Goal: Information Seeking & Learning: Learn about a topic

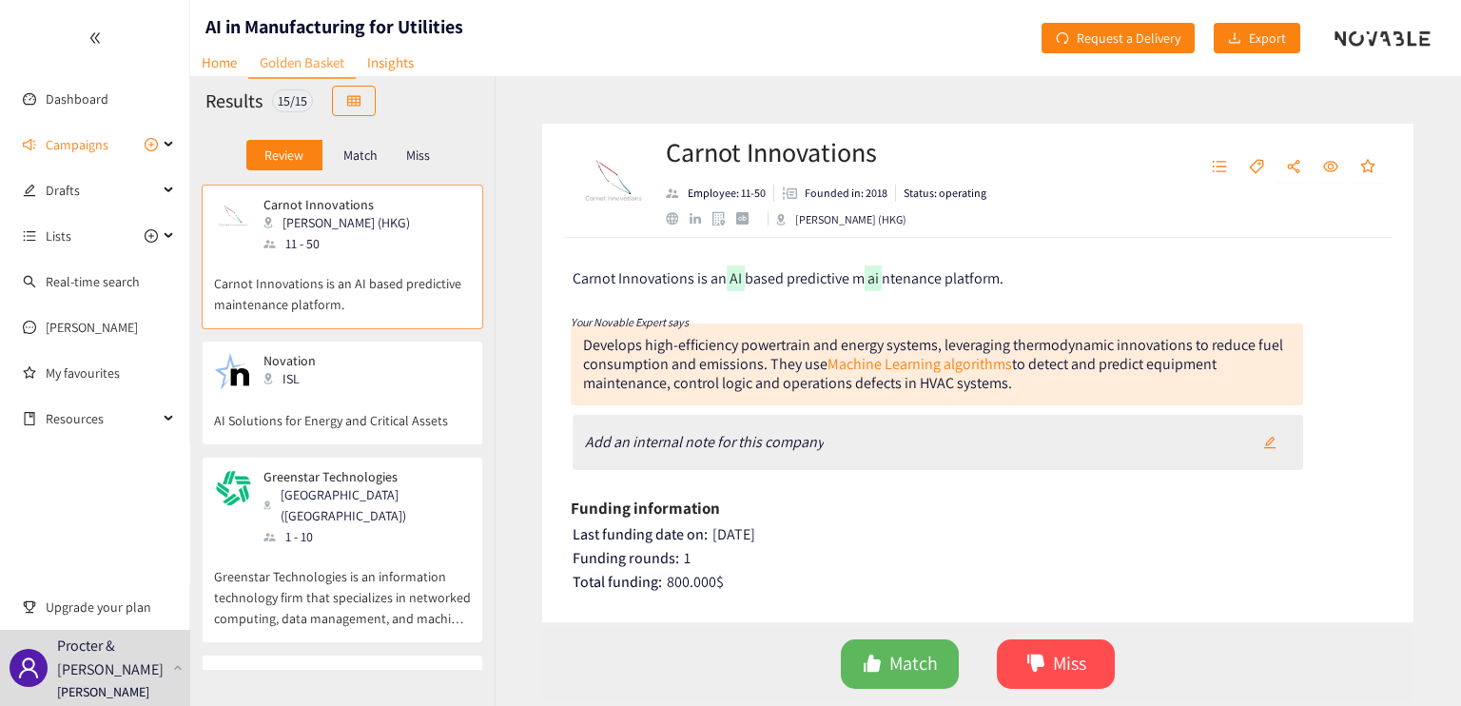
click at [366, 285] on p "Carnot Innovations is an AI based predictive maintenance platform." at bounding box center [342, 284] width 257 height 61
click at [388, 370] on div "Novation ISL" at bounding box center [342, 372] width 257 height 38
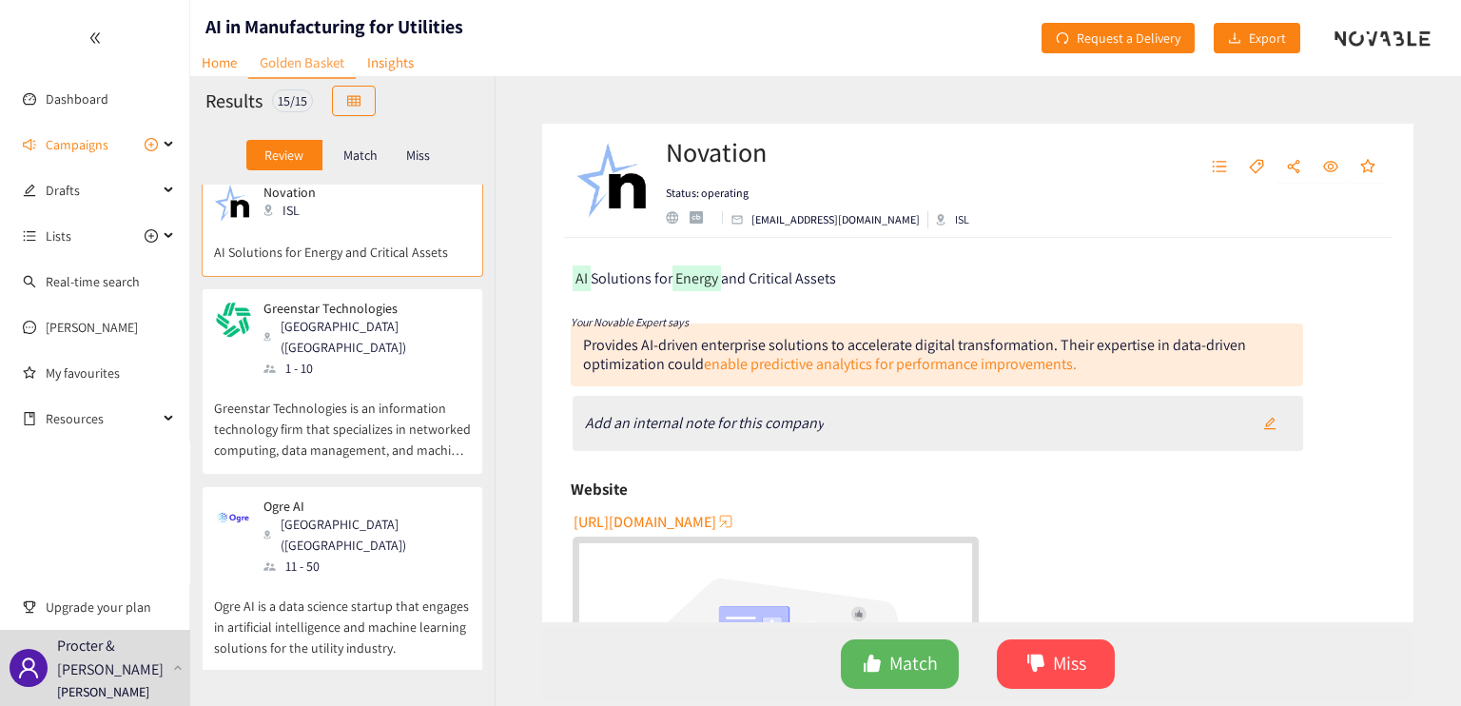
scroll to position [190, 0]
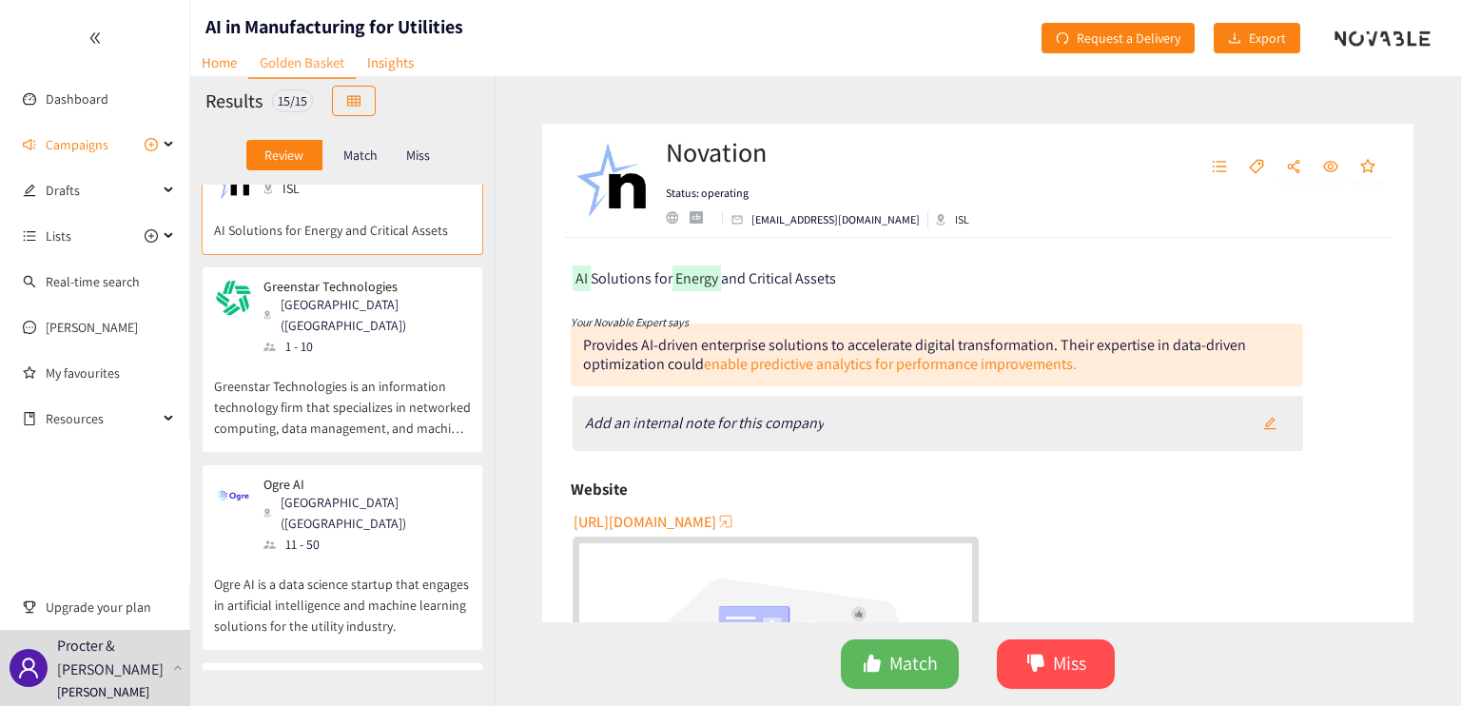
click at [381, 336] on div "1 - 10" at bounding box center [366, 346] width 205 height 21
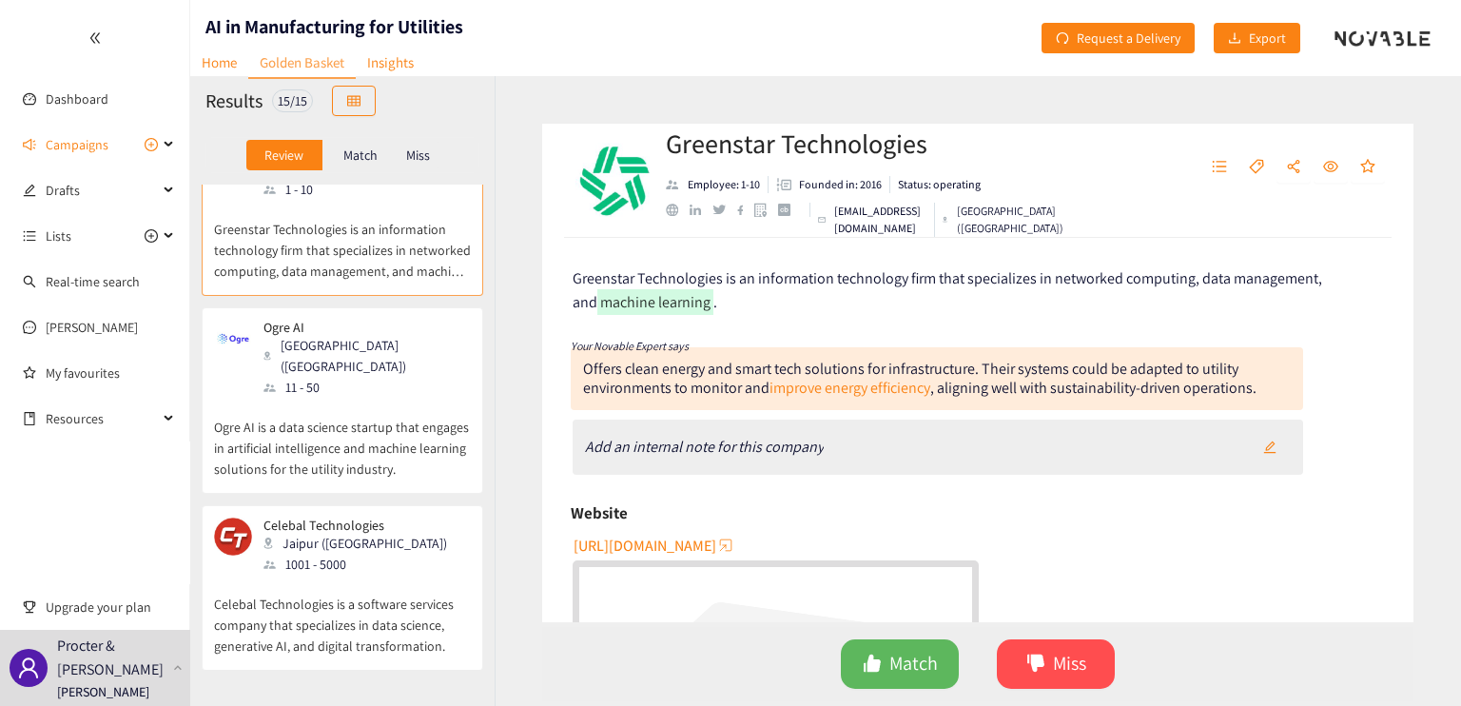
scroll to position [381, 0]
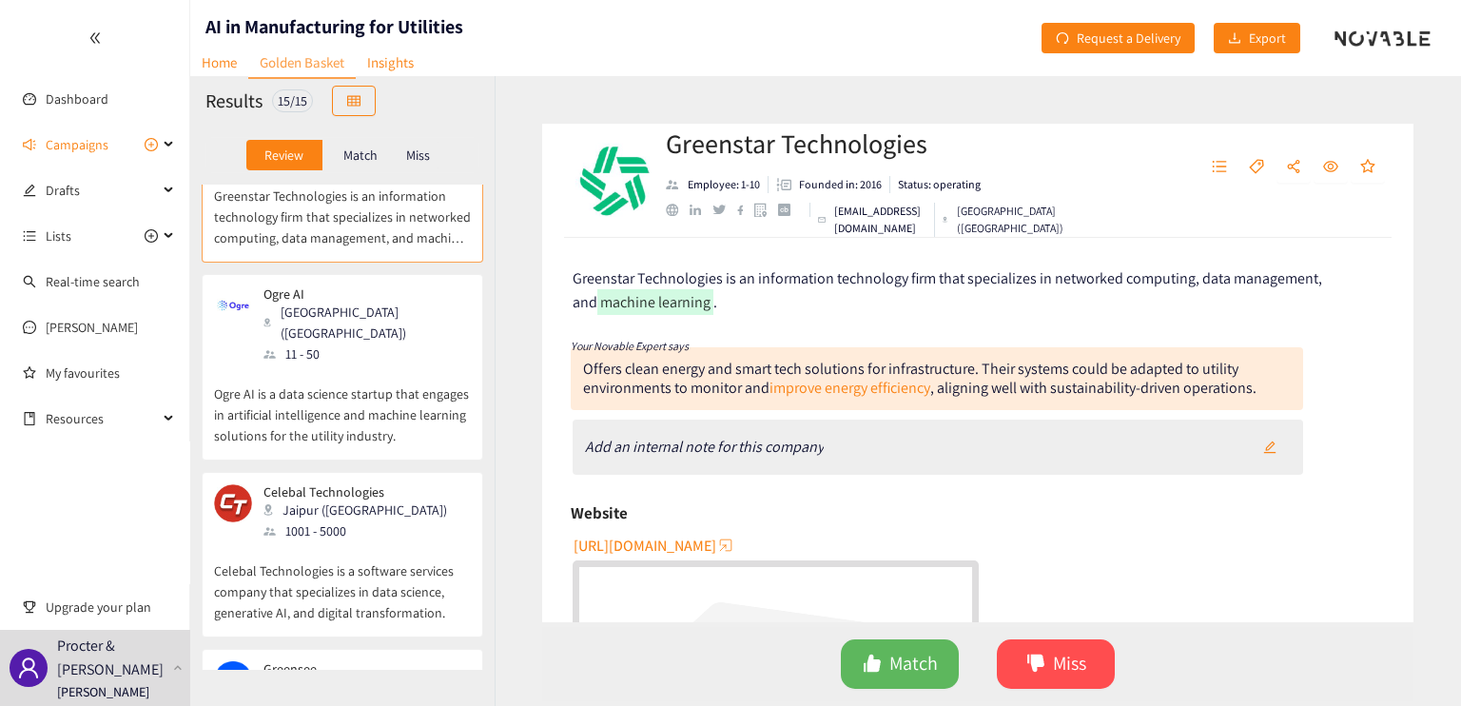
click at [392, 364] on p "Ogre AI is a data science startup that engages in artificial intelligence and m…" at bounding box center [342, 405] width 257 height 82
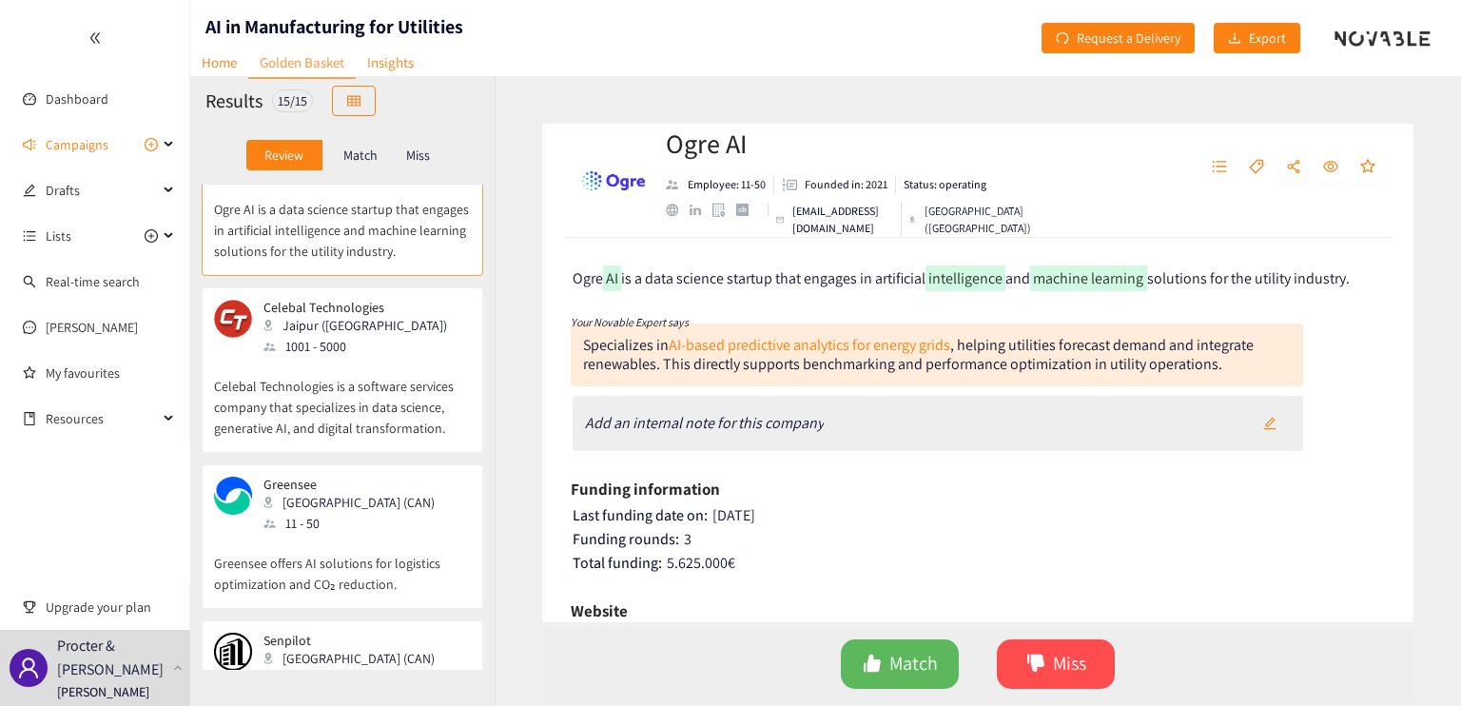
scroll to position [571, 0]
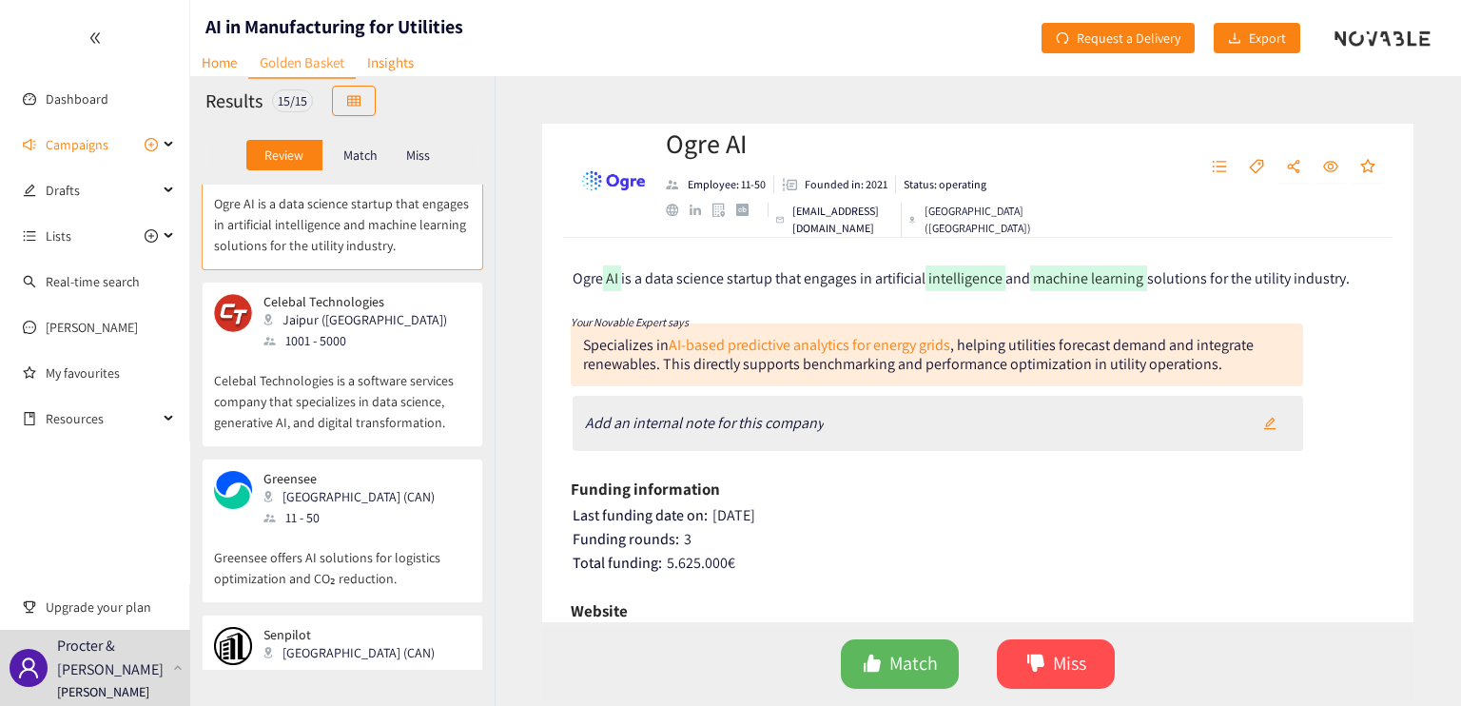
click at [392, 352] on p "Celebal Technologies is a software services company that specializes in data sc…" at bounding box center [342, 392] width 257 height 82
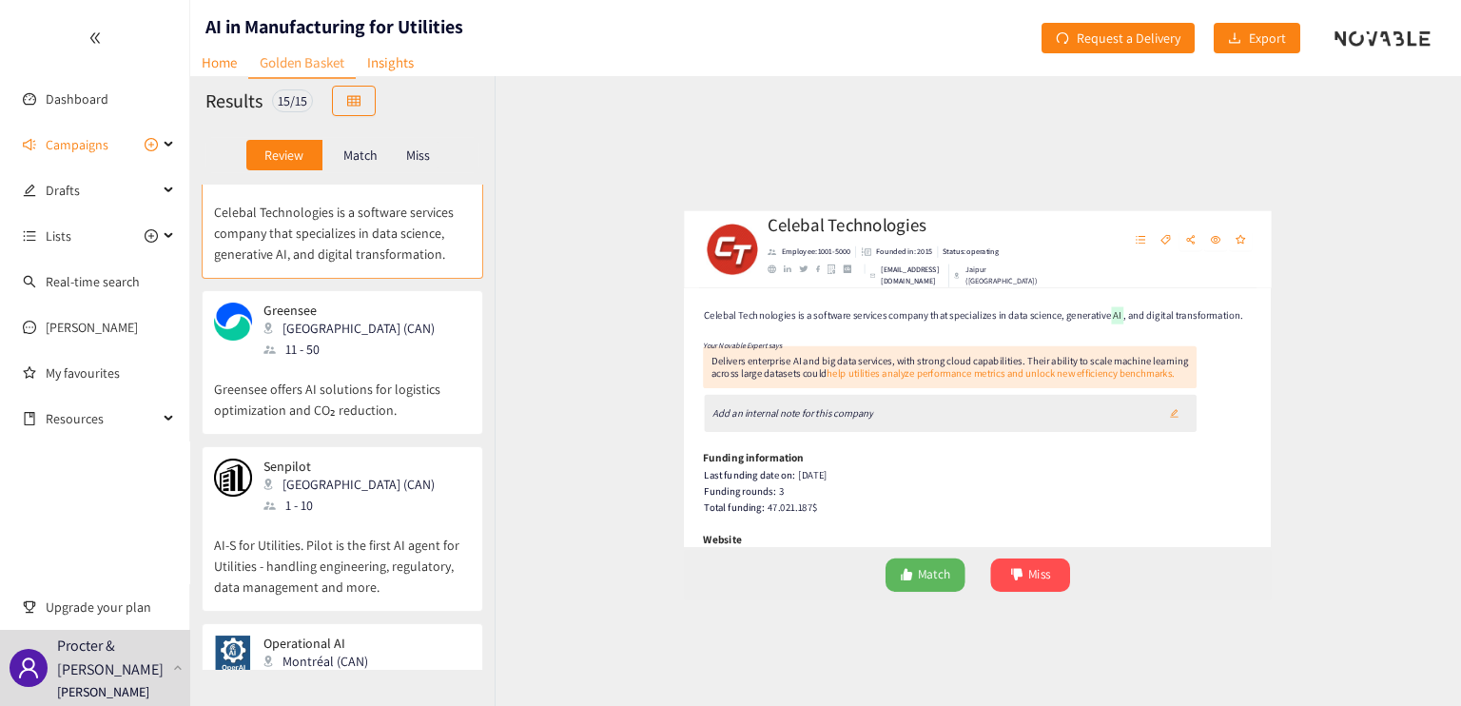
scroll to position [761, 0]
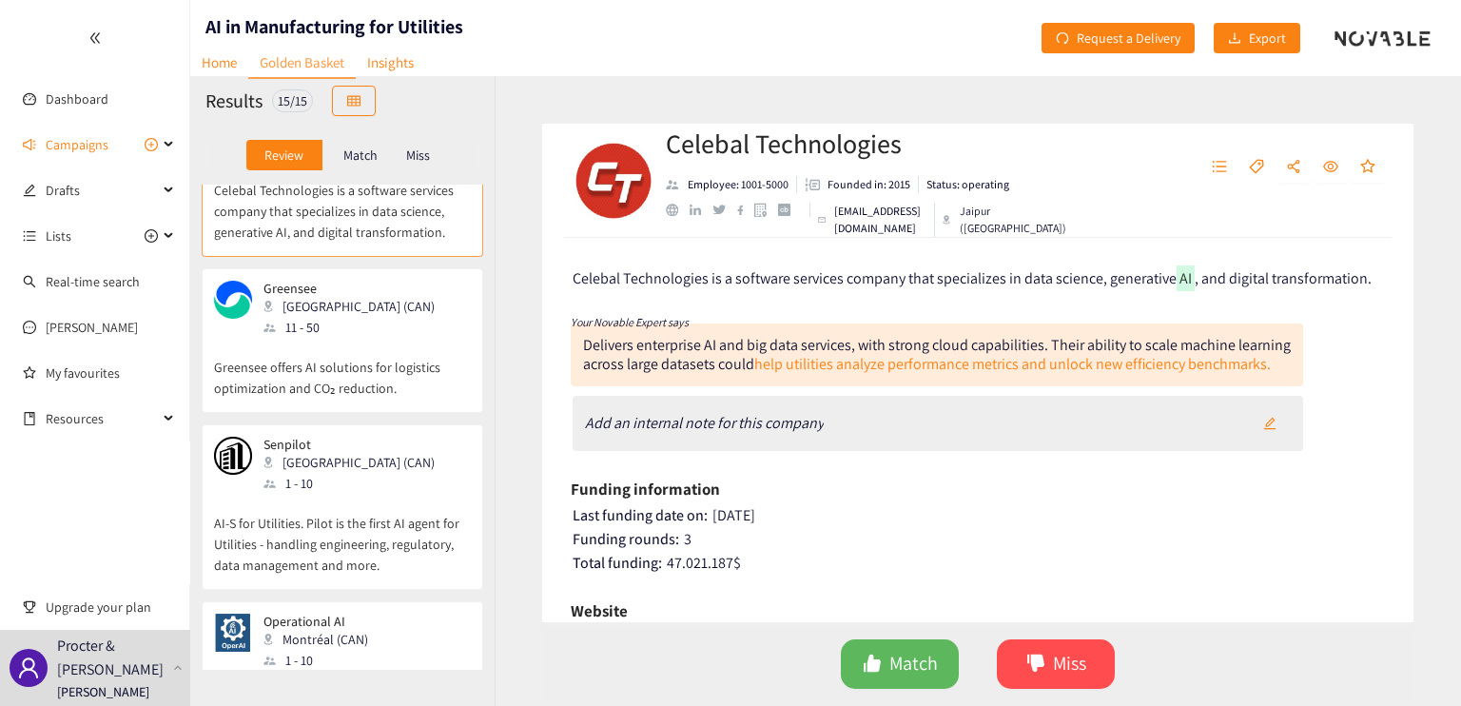
click at [394, 338] on p "Greensee offers AI solutions for logistics optimization and CO₂ reduction." at bounding box center [342, 368] width 257 height 61
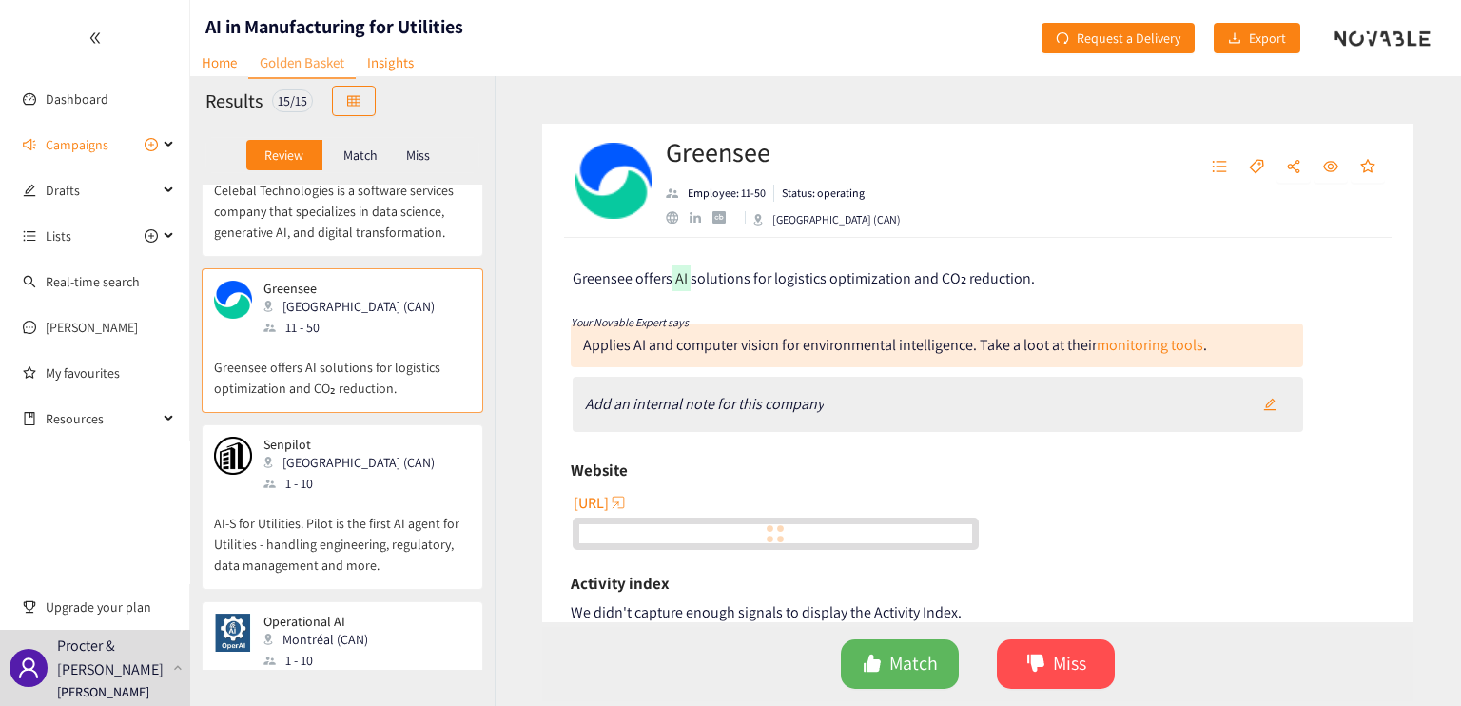
click at [393, 437] on div "Senpilot Toronto ([GEOGRAPHIC_DATA]) 1 - 10" at bounding box center [342, 465] width 257 height 57
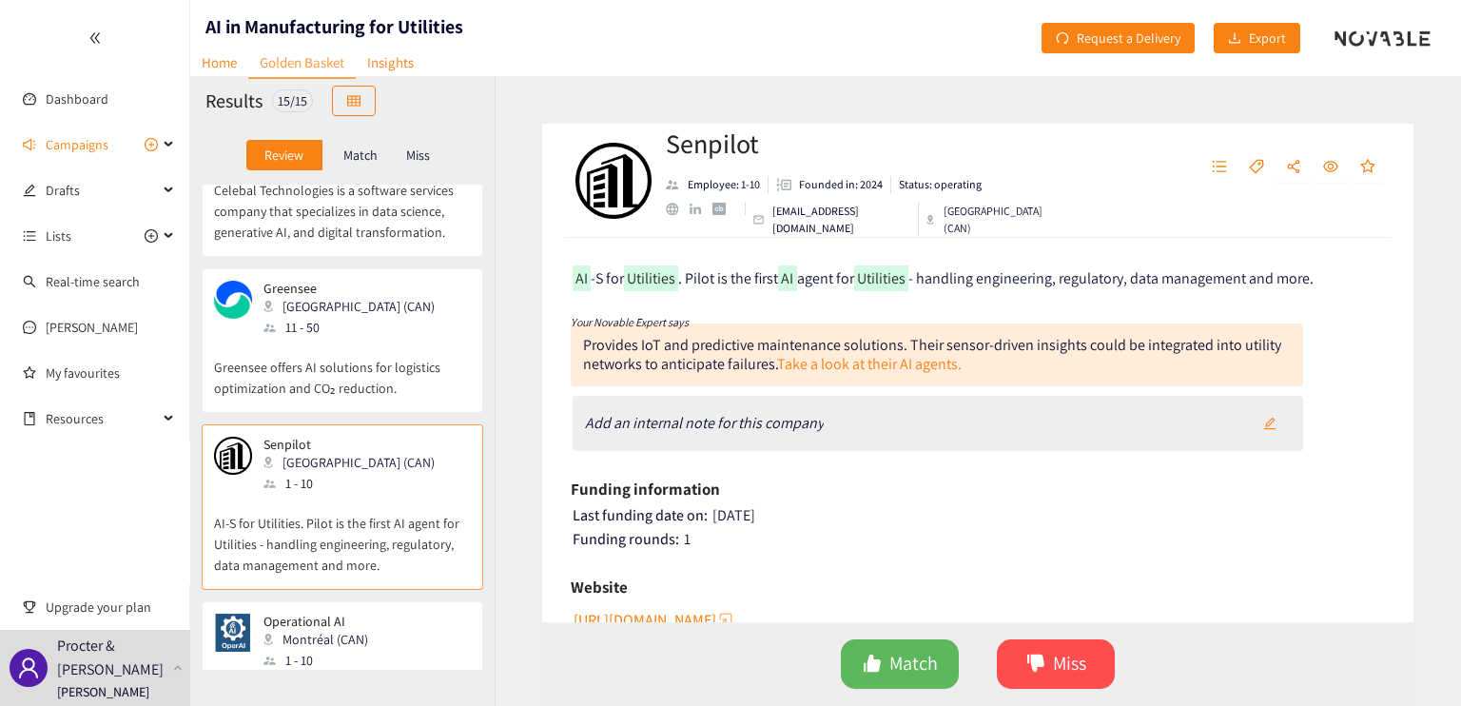
scroll to position [951, 0]
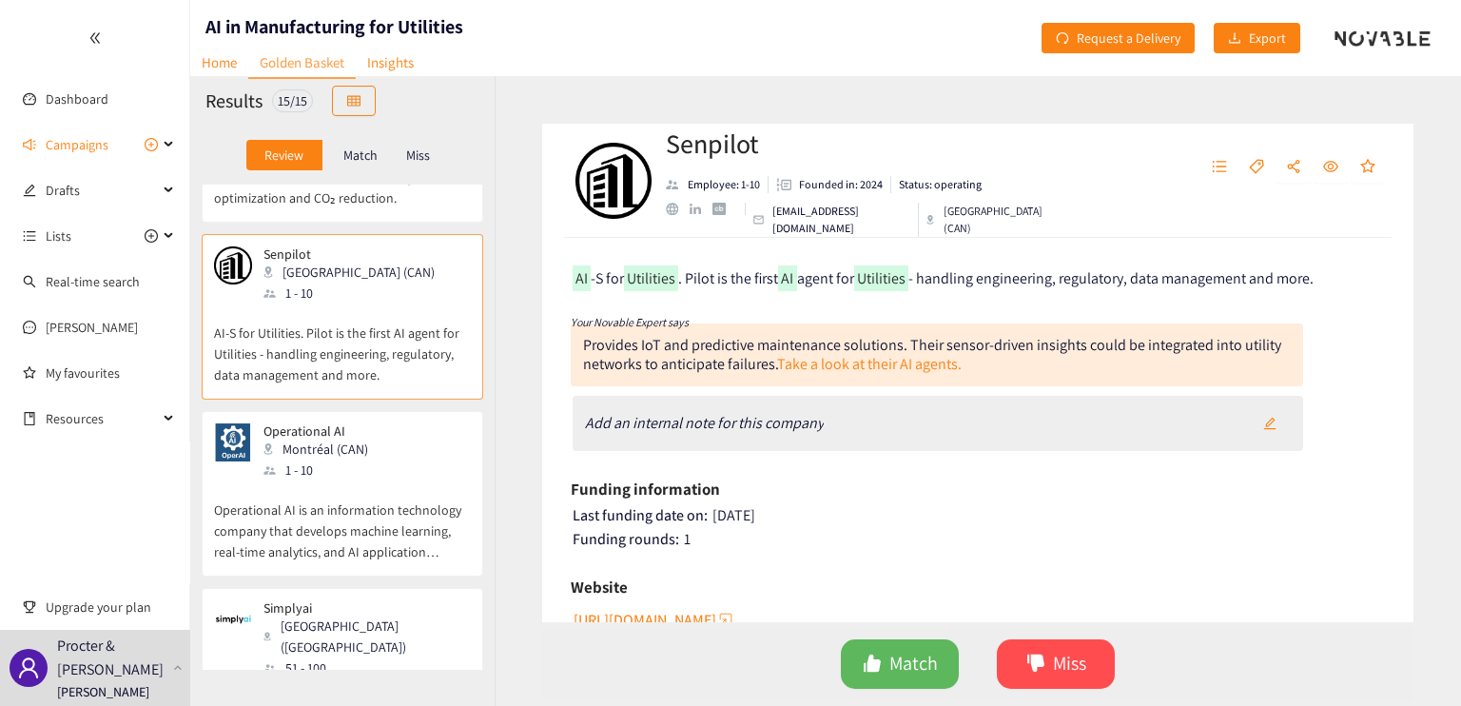
click at [395, 428] on div "Operational AI Montréal (CAN) 1 - 10" at bounding box center [342, 451] width 257 height 57
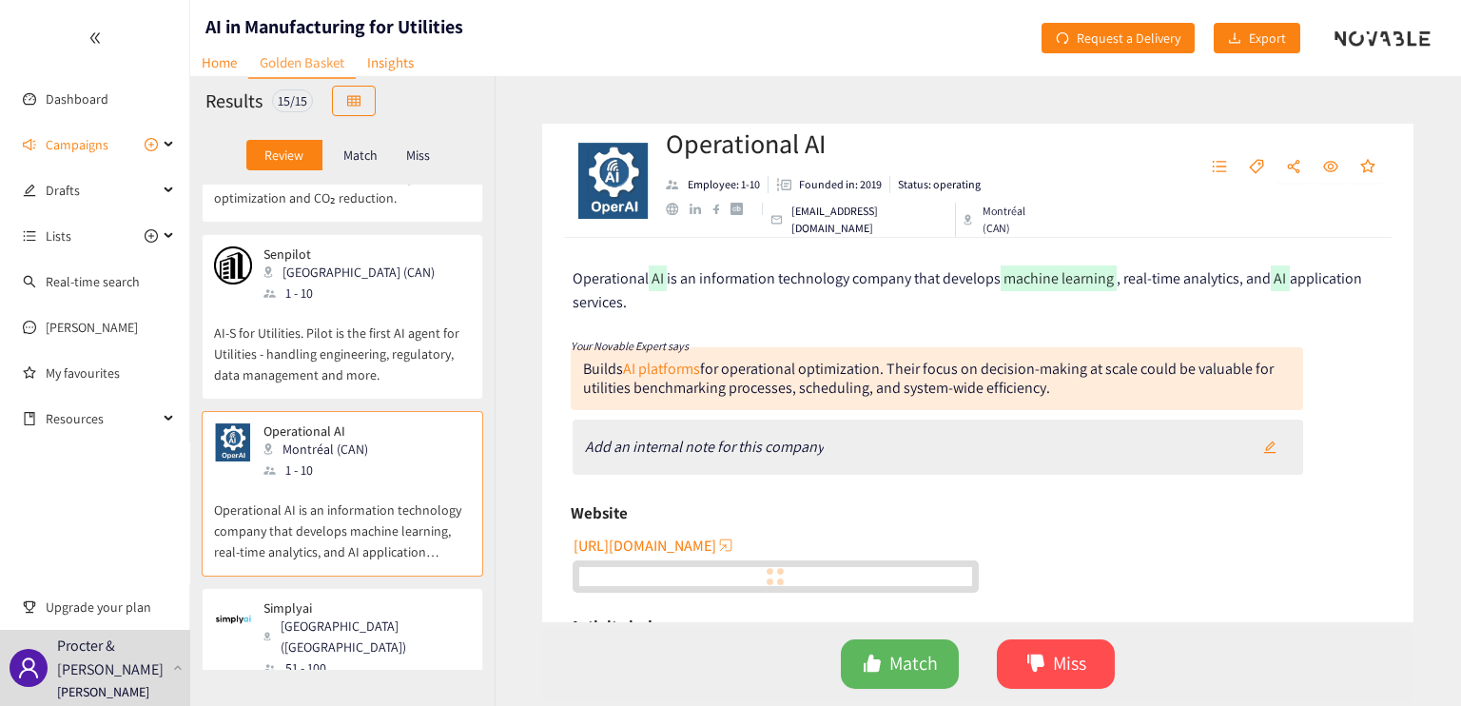
scroll to position [1237, 0]
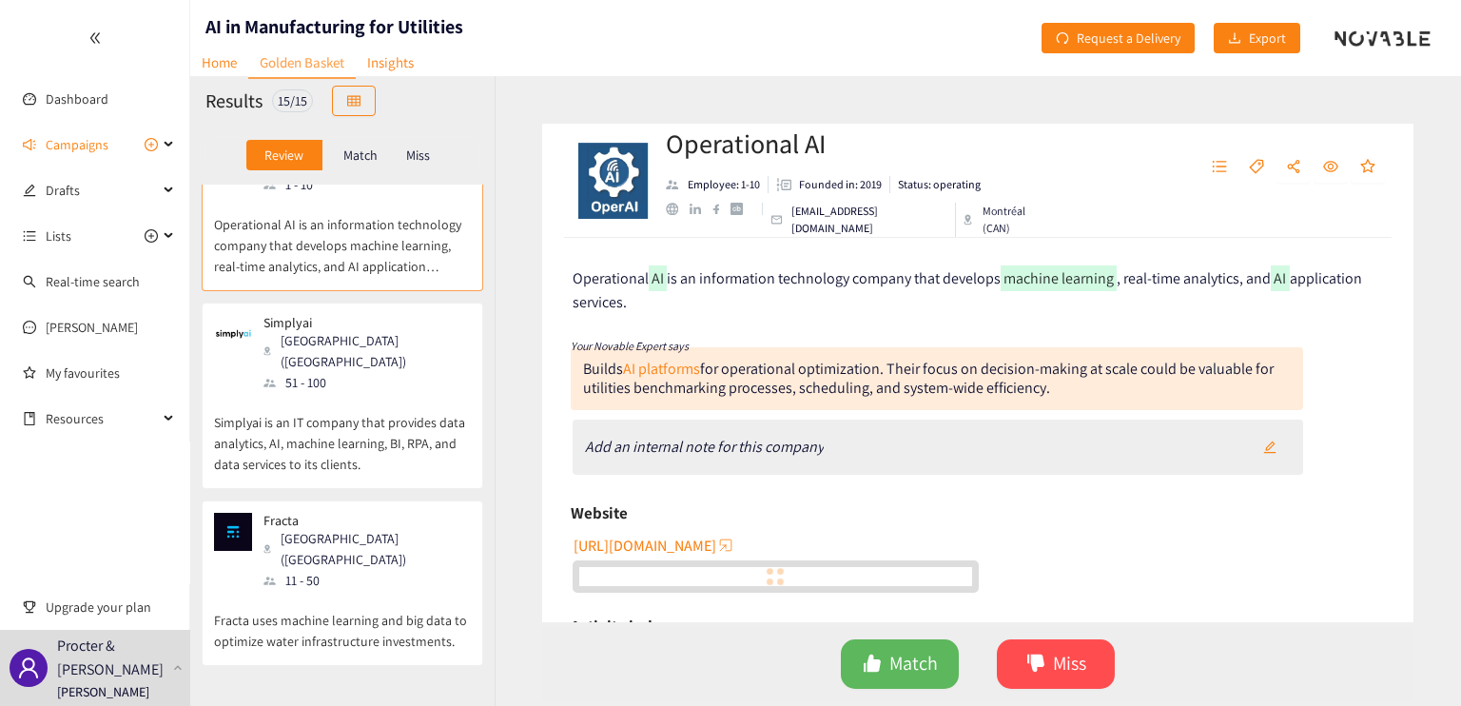
click at [407, 393] on p "Simplyai is an IT company that provides data analytics, AI, machine learning, B…" at bounding box center [342, 434] width 257 height 82
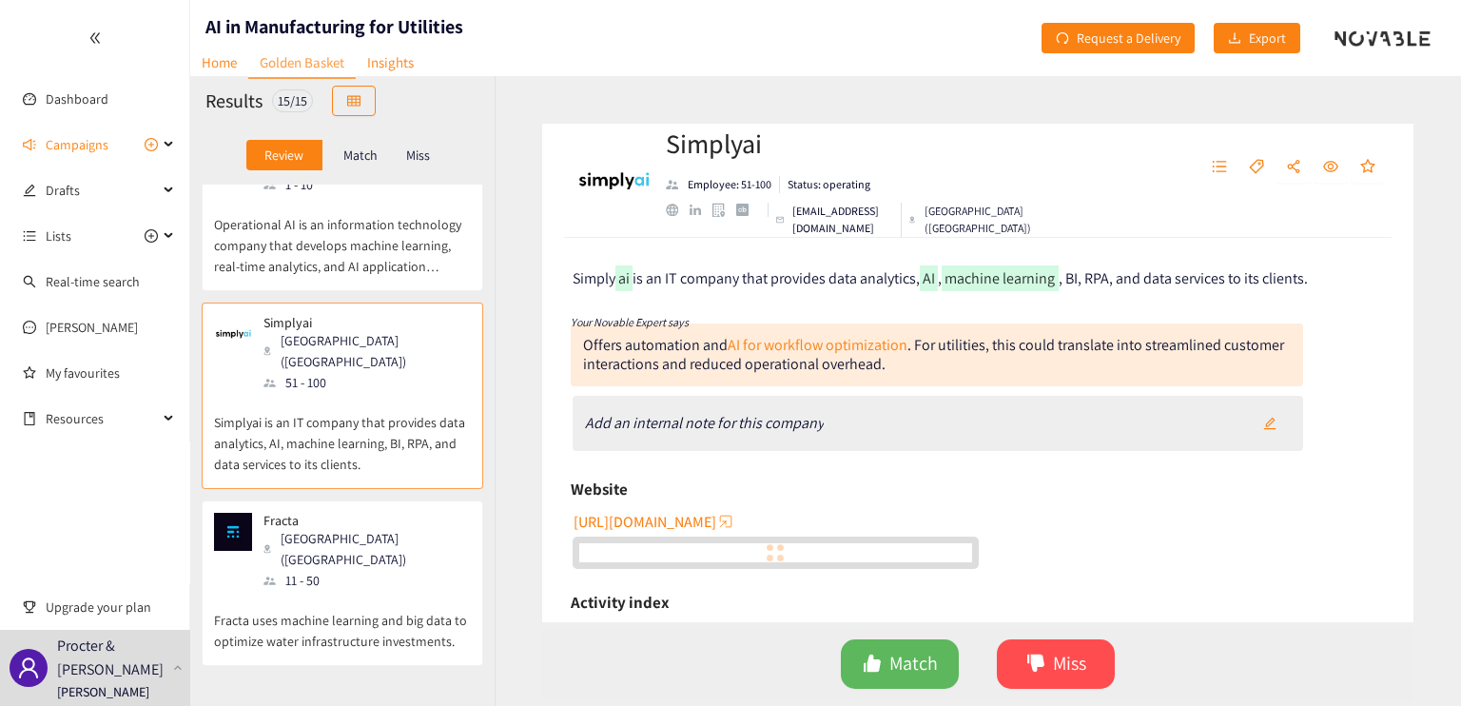
scroll to position [1427, 0]
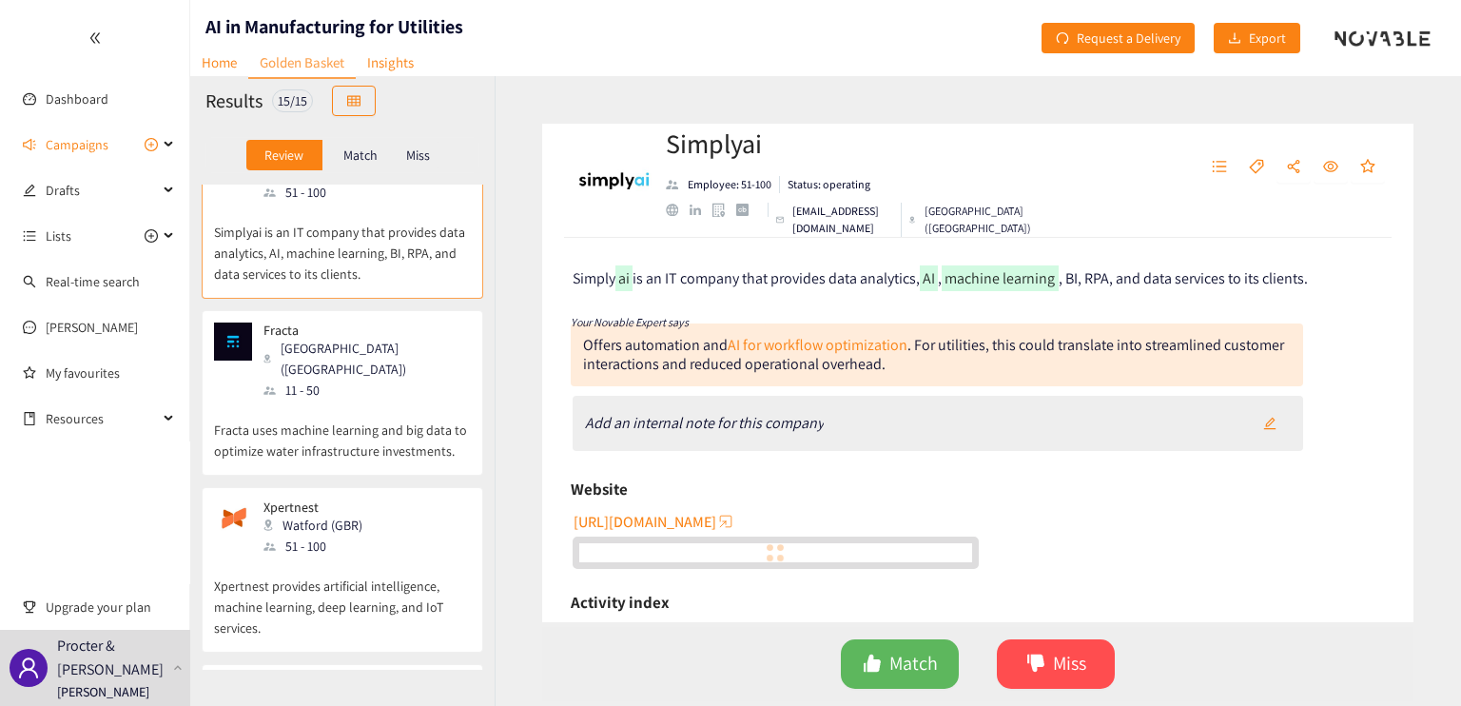
click at [405, 400] on p "Fracta uses machine learning and big data to optimize water infrastructure inve…" at bounding box center [342, 430] width 257 height 61
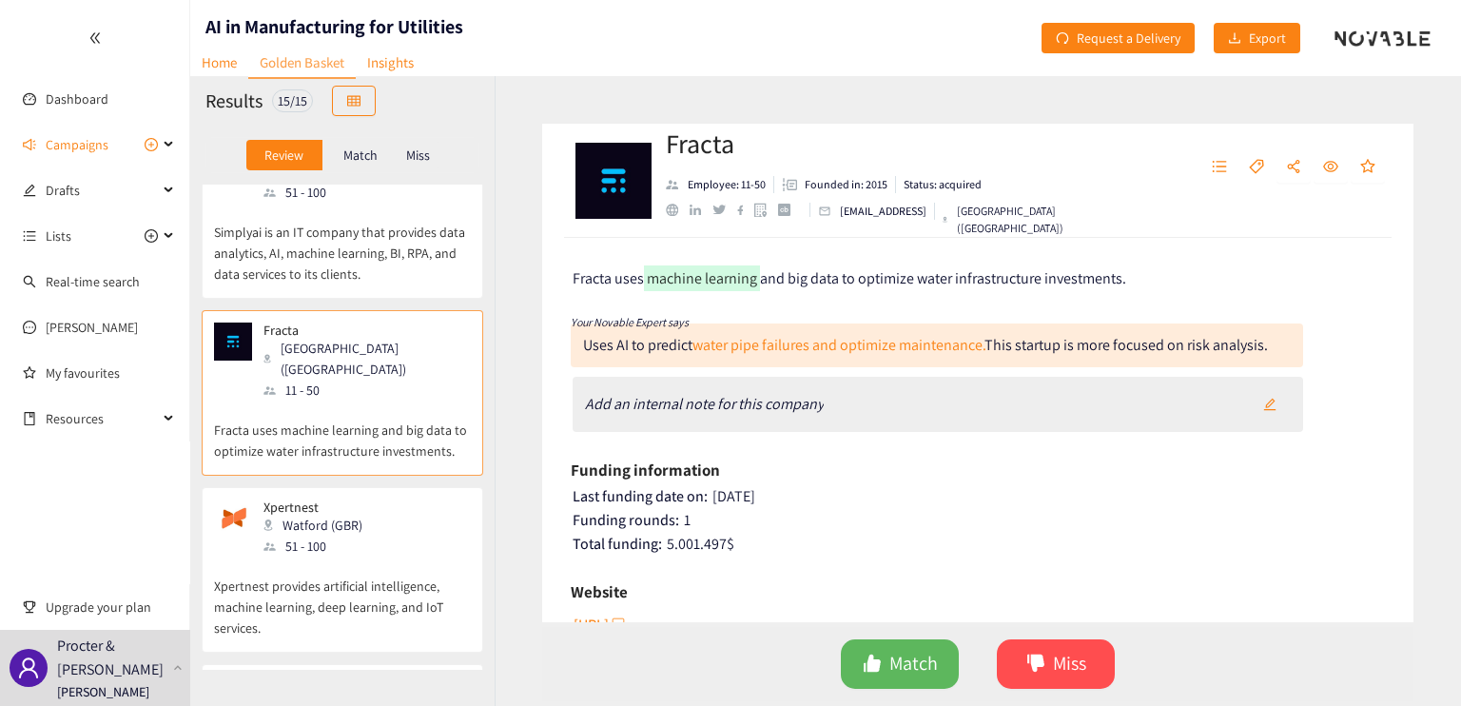
click at [408, 499] on div "Xpertnest Watford (GBR) 51 - 100" at bounding box center [342, 527] width 257 height 57
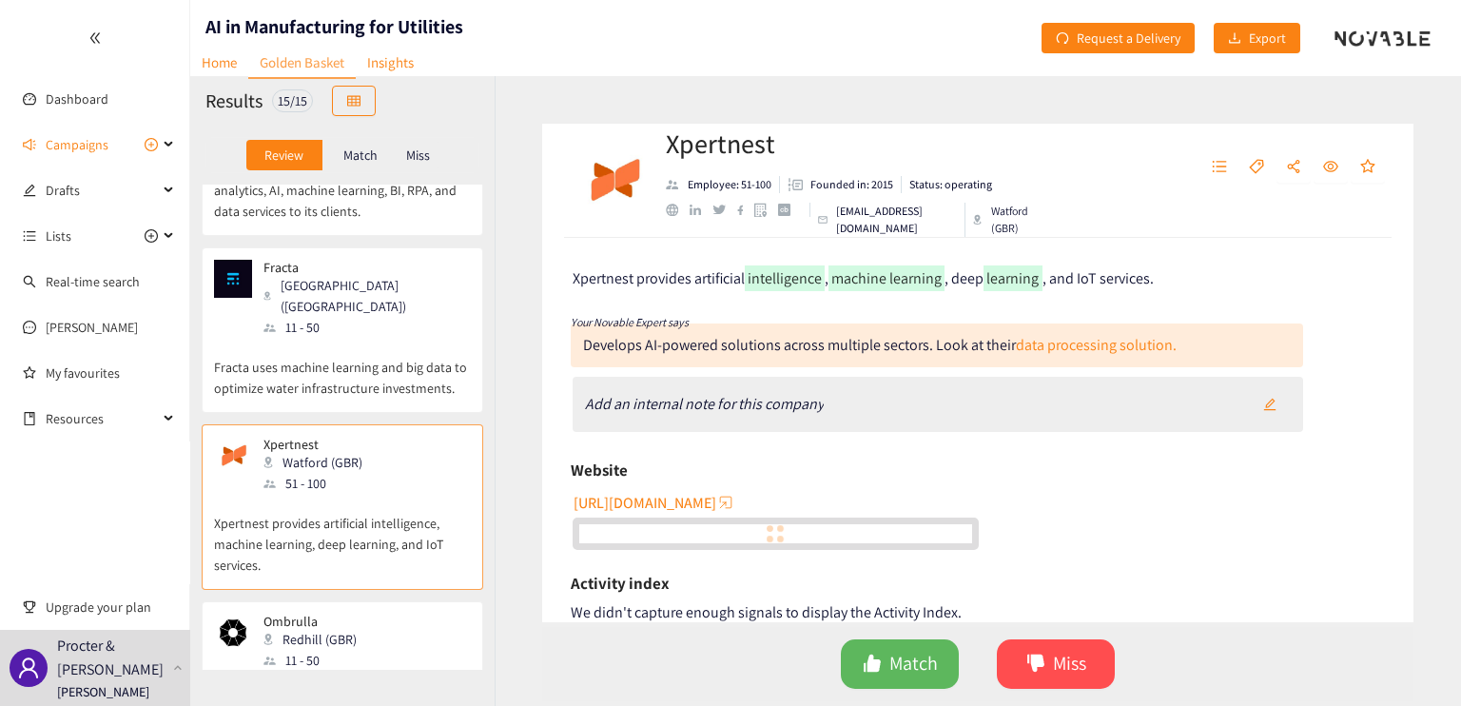
scroll to position [1617, 0]
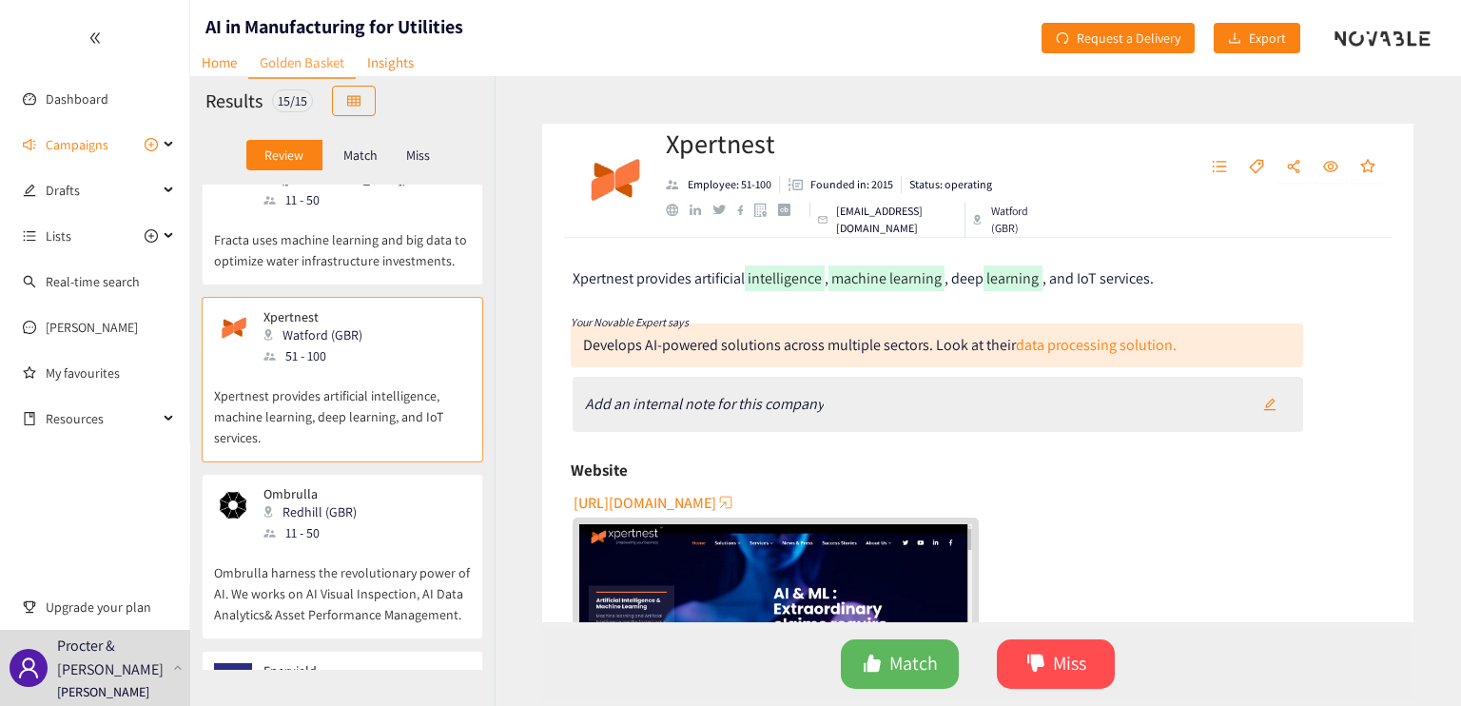
click at [408, 486] on div "Ombrulla Redhill (GBR) 11 - 50" at bounding box center [342, 514] width 257 height 57
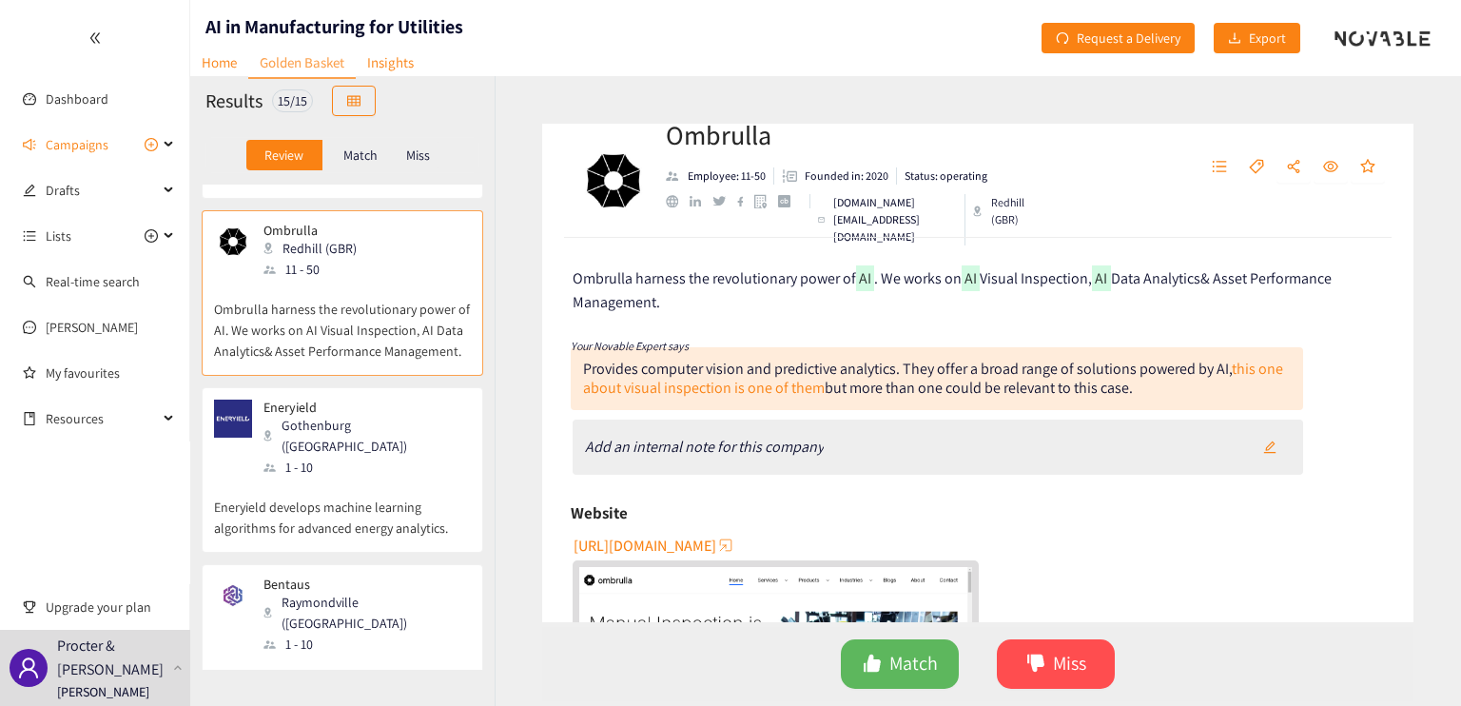
scroll to position [1903, 0]
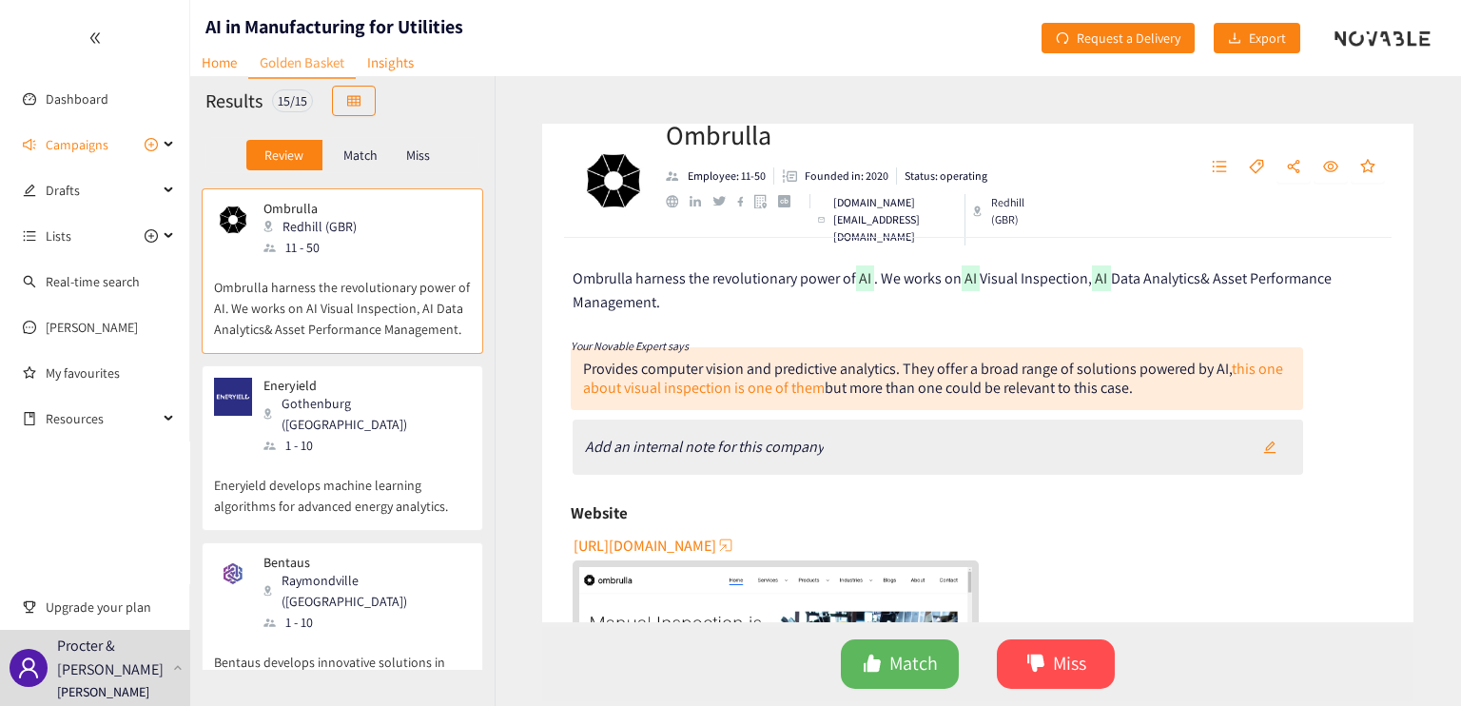
click at [406, 456] on p "Eneryield develops machine learning algorithms for advanced energy analytics." at bounding box center [342, 486] width 257 height 61
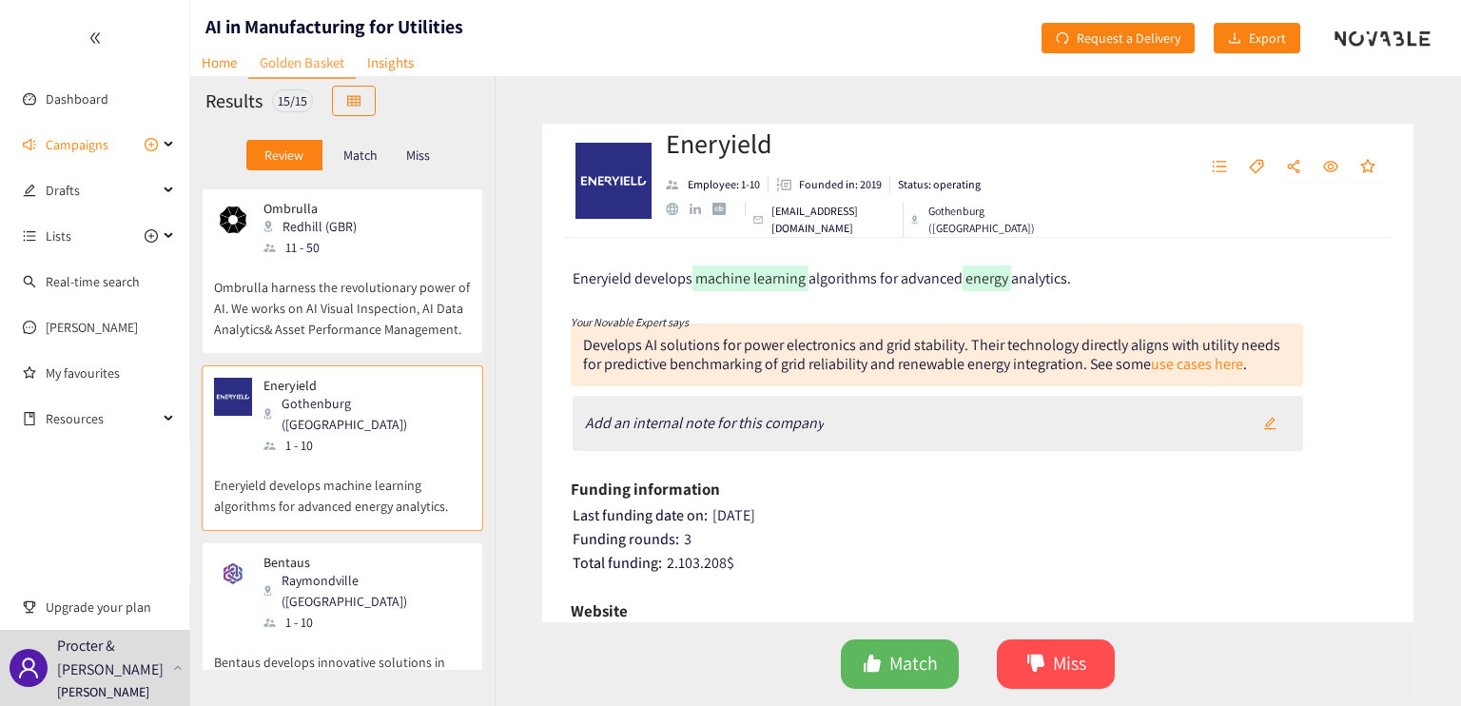
scroll to position [2018, 0]
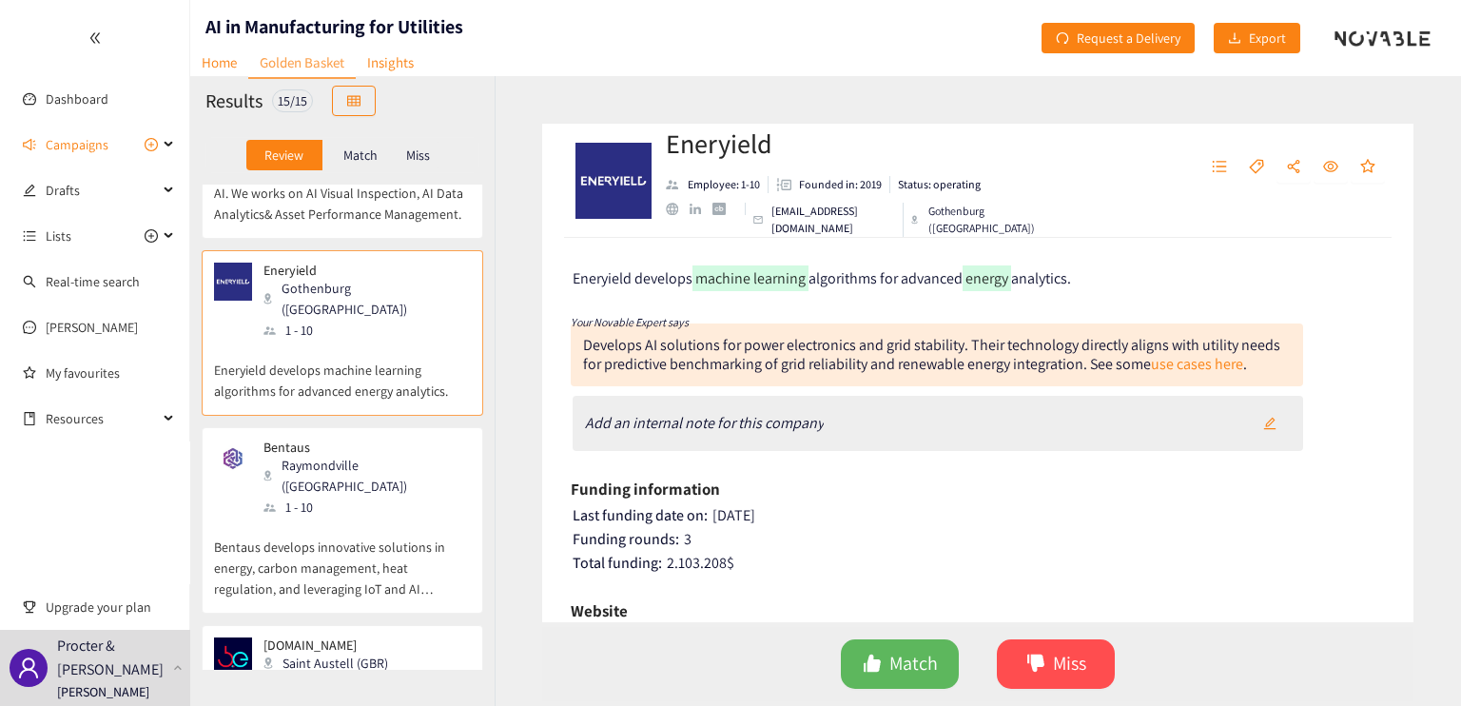
click at [396, 637] on div "[DOMAIN_NAME] Saint Austell (GBR) 51 - 100" at bounding box center [342, 665] width 257 height 57
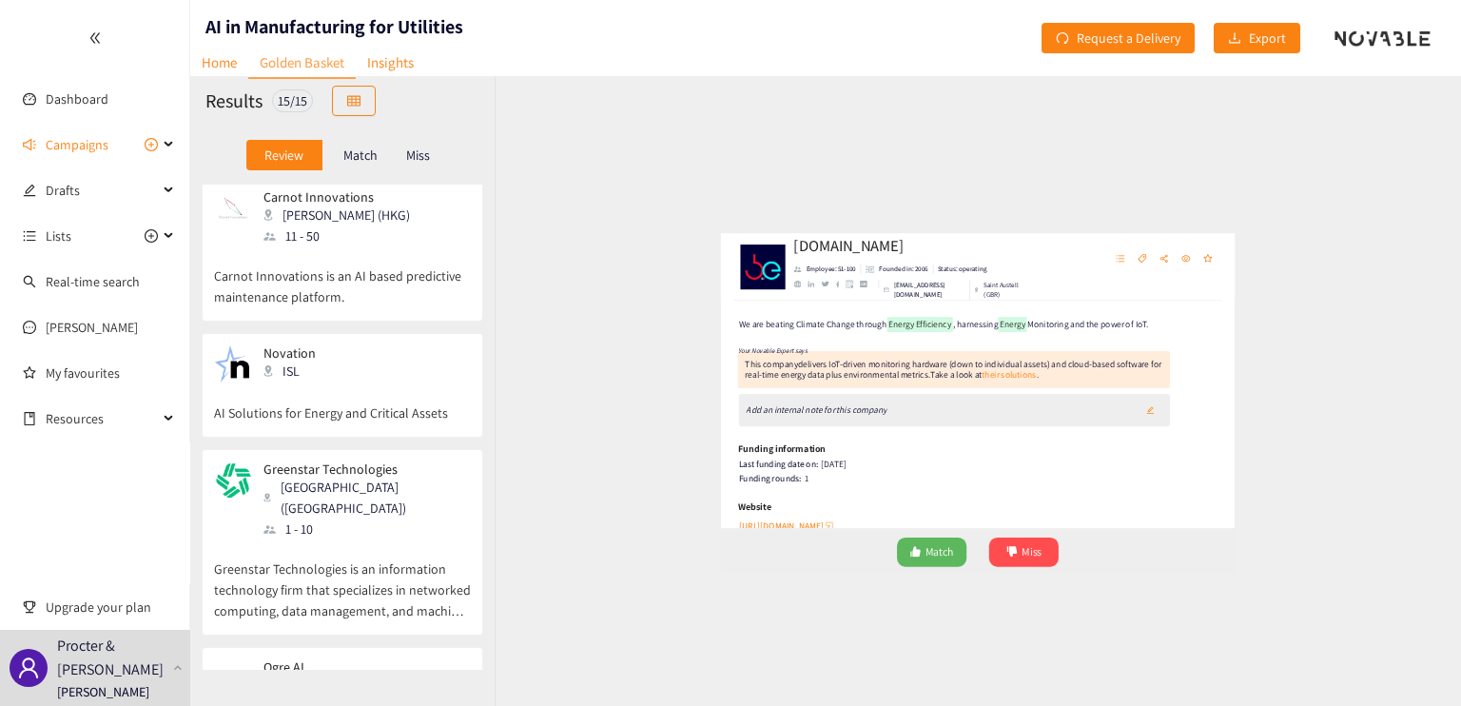
scroll to position [0, 0]
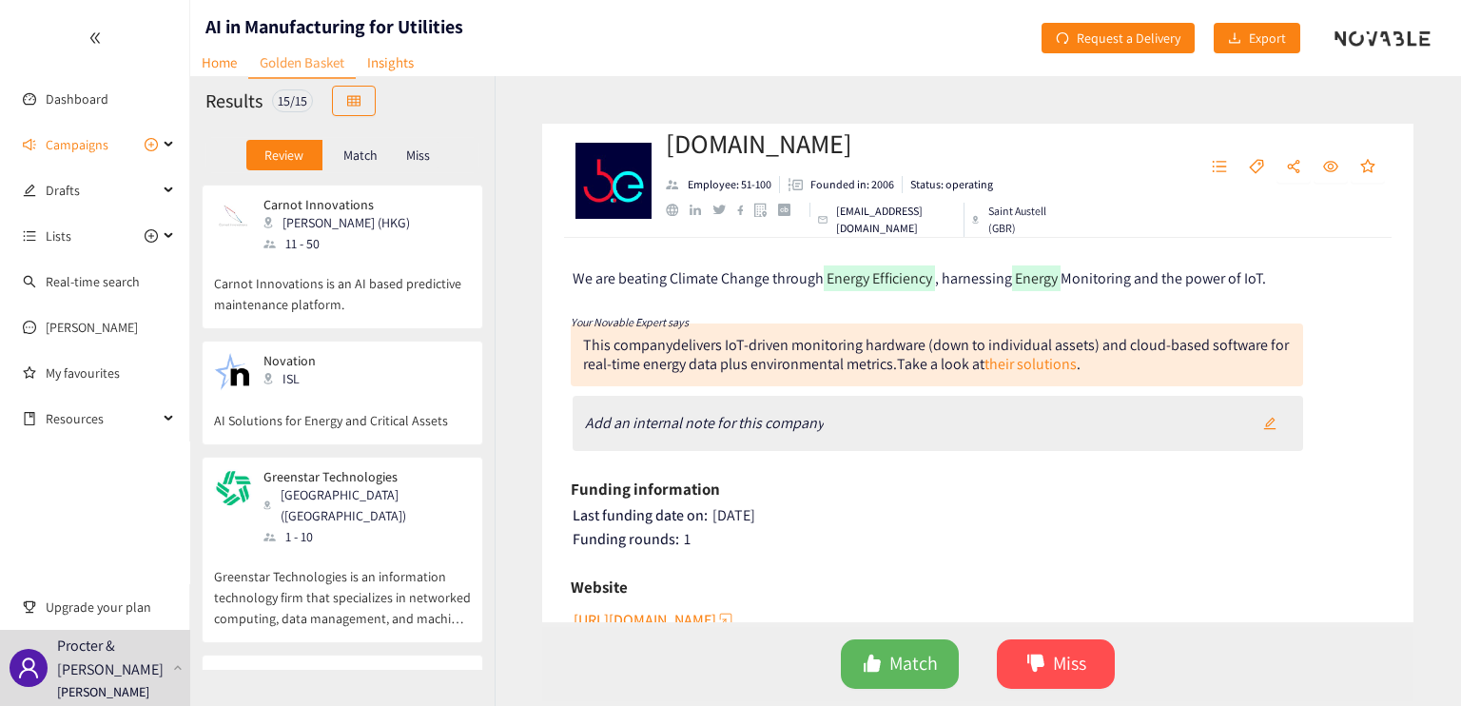
click at [342, 133] on div "Review Match Miss" at bounding box center [342, 155] width 304 height 59
click at [365, 156] on p "Match" at bounding box center [360, 154] width 34 height 15
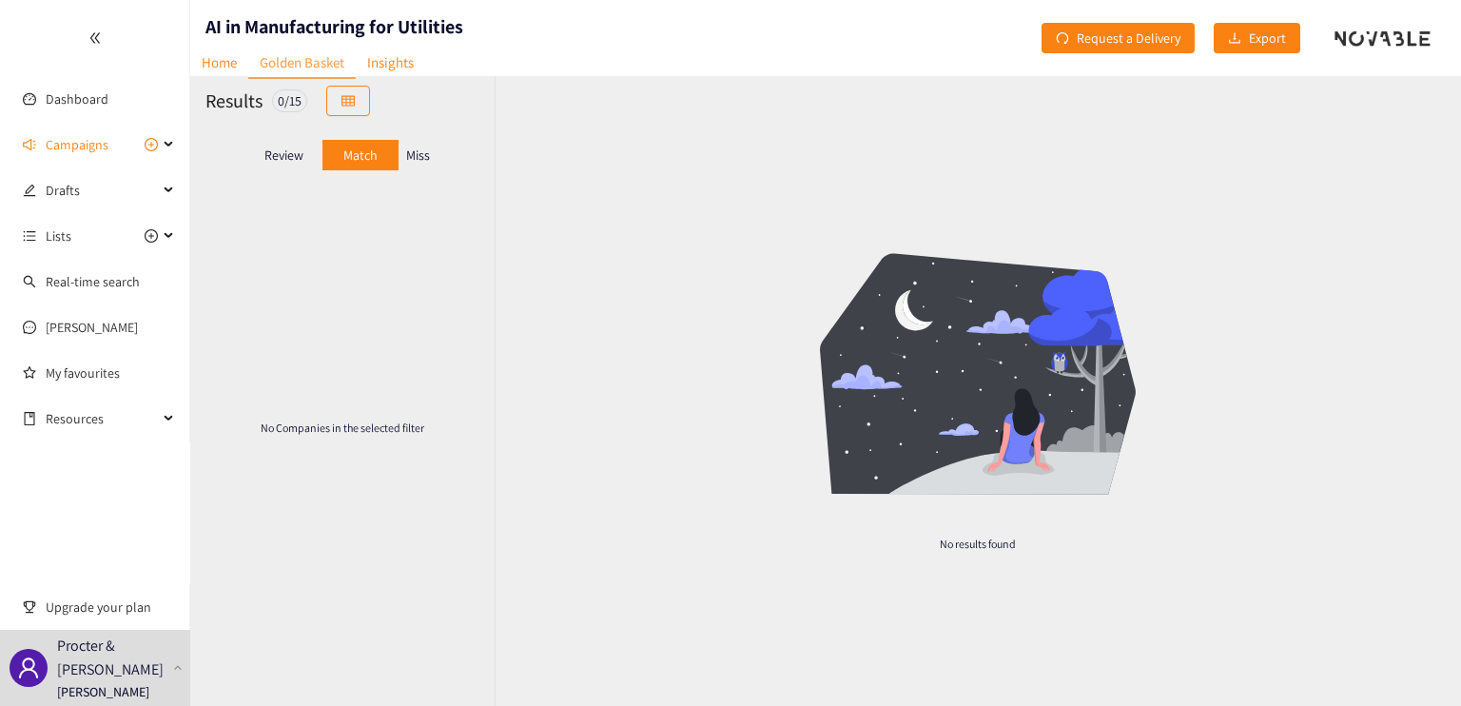
click at [291, 153] on p "Review" at bounding box center [283, 154] width 39 height 15
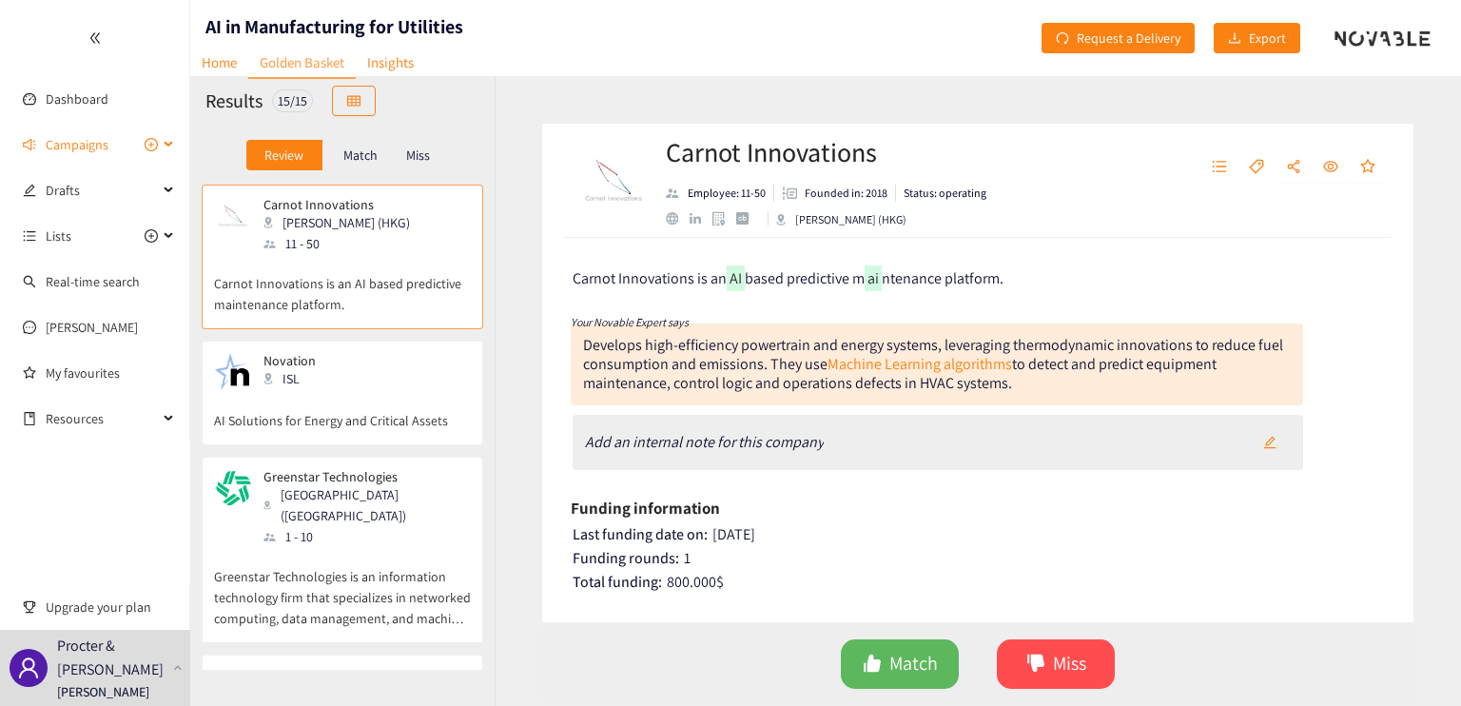
click at [166, 145] on icon at bounding box center [171, 145] width 10 height 0
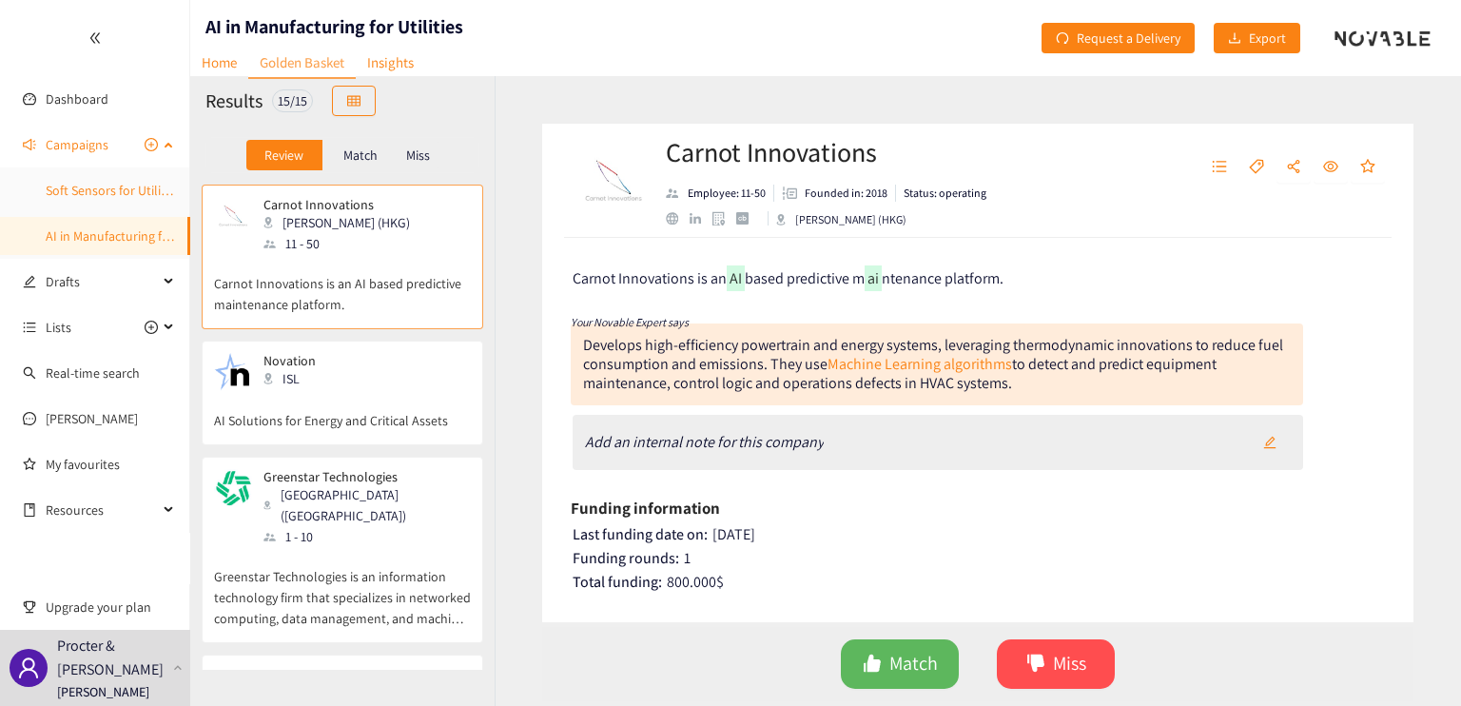
click at [107, 193] on link "Soft Sensors for Utility - Sustainability" at bounding box center [151, 190] width 211 height 17
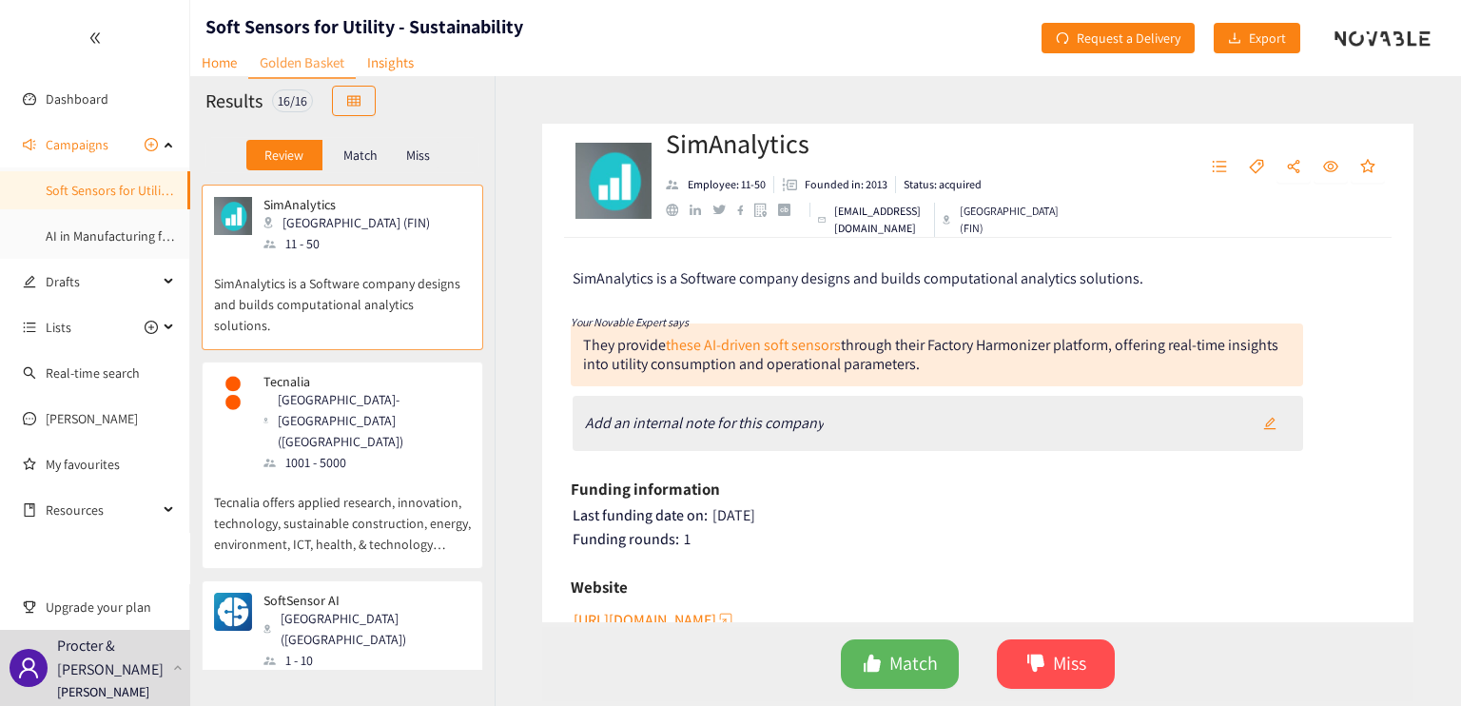
click at [405, 302] on p "SimAnalytics is a Software company designs and builds computational analytics s…" at bounding box center [342, 295] width 257 height 82
click at [383, 473] on p "Tecnalia offers applied research, innovation, technology, sustainable construct…" at bounding box center [342, 514] width 257 height 82
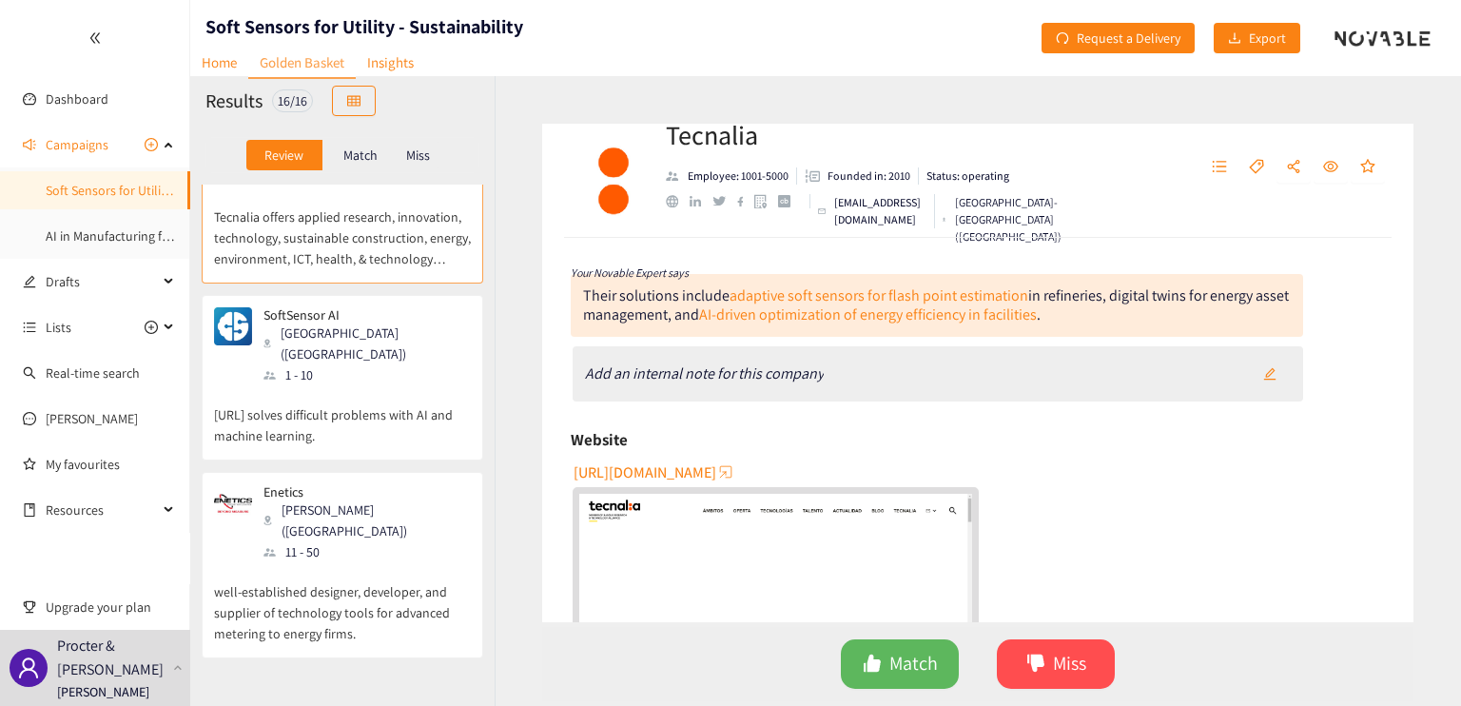
scroll to position [190, 0]
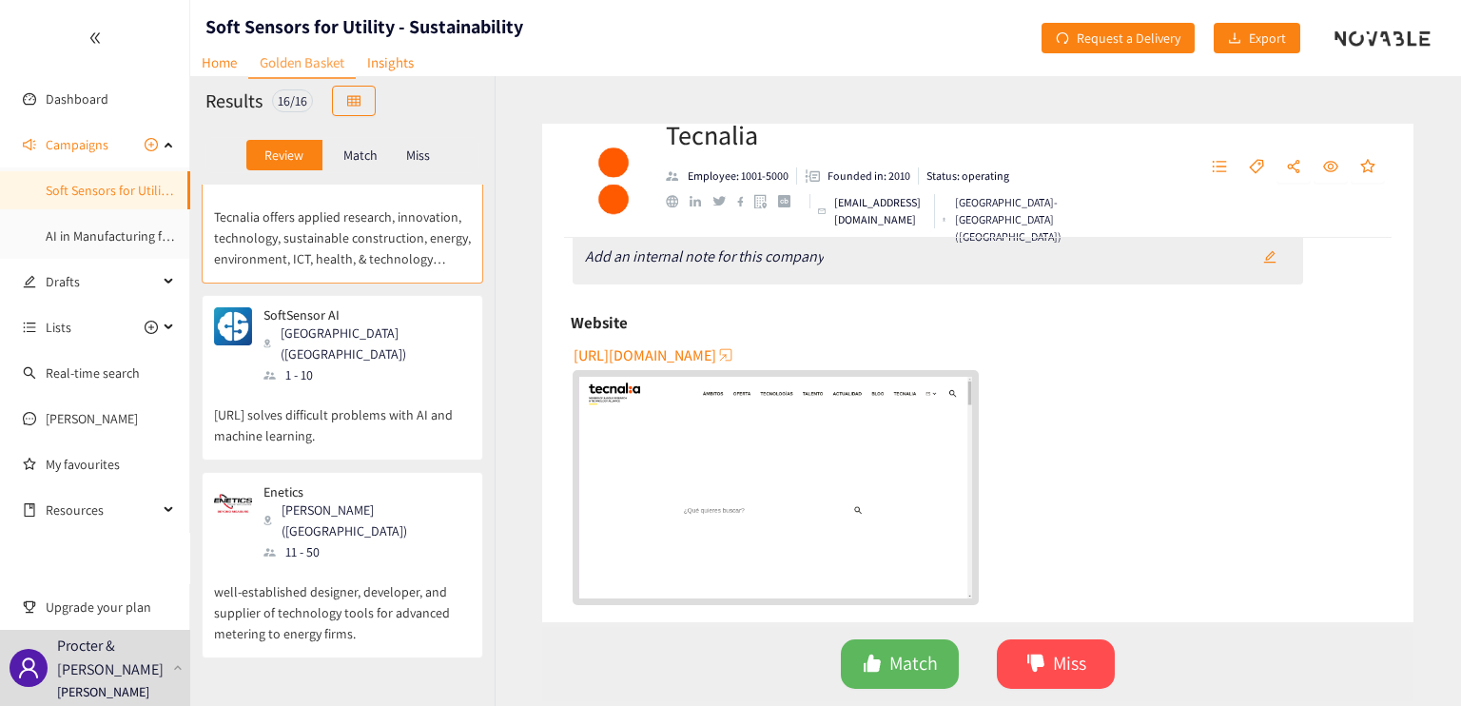
drag, startPoint x: 348, startPoint y: 331, endPoint x: 358, endPoint y: 338, distance: 11.6
click at [348, 385] on p "[URL] solves difficult problems with AI and machine learning." at bounding box center [342, 415] width 257 height 61
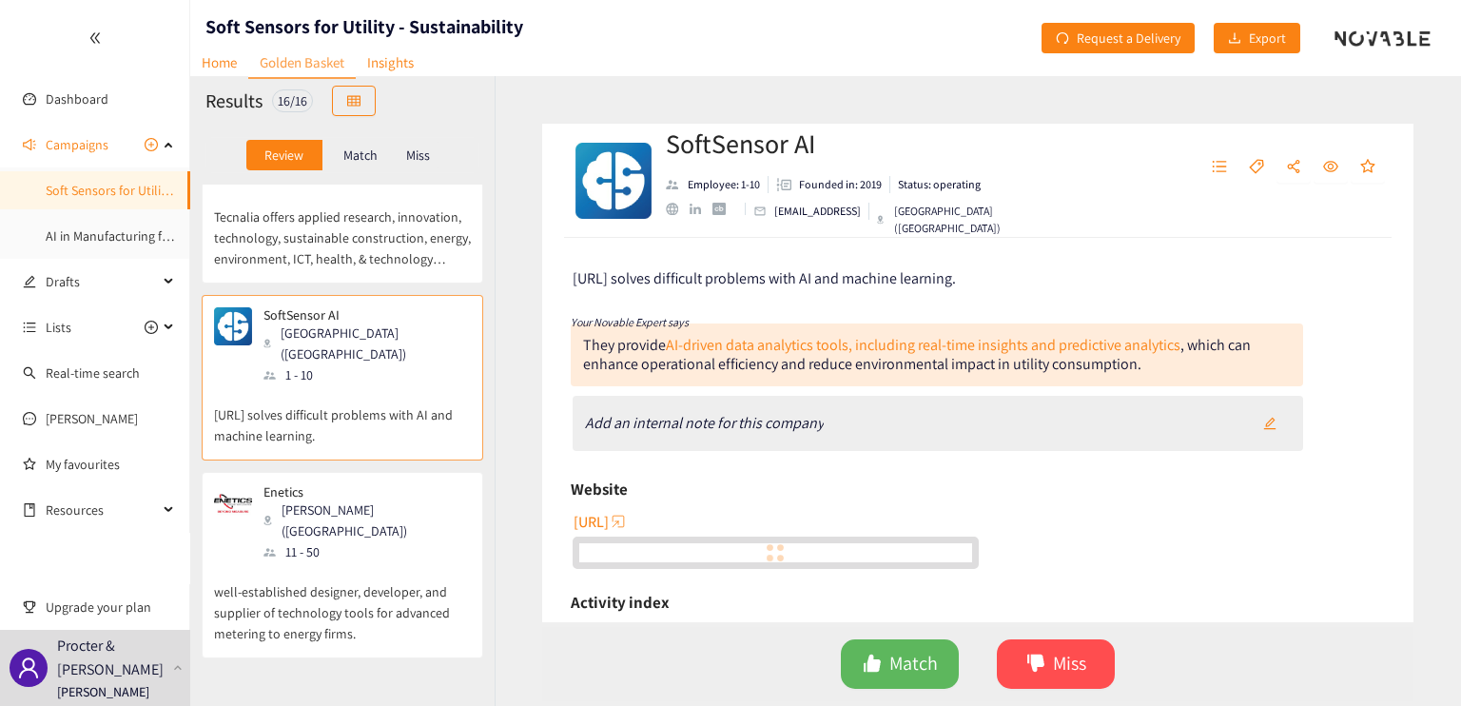
click at [353, 484] on div "Enetics [PERSON_NAME] ([GEOGRAPHIC_DATA]) 11 - 50" at bounding box center [342, 523] width 257 height 78
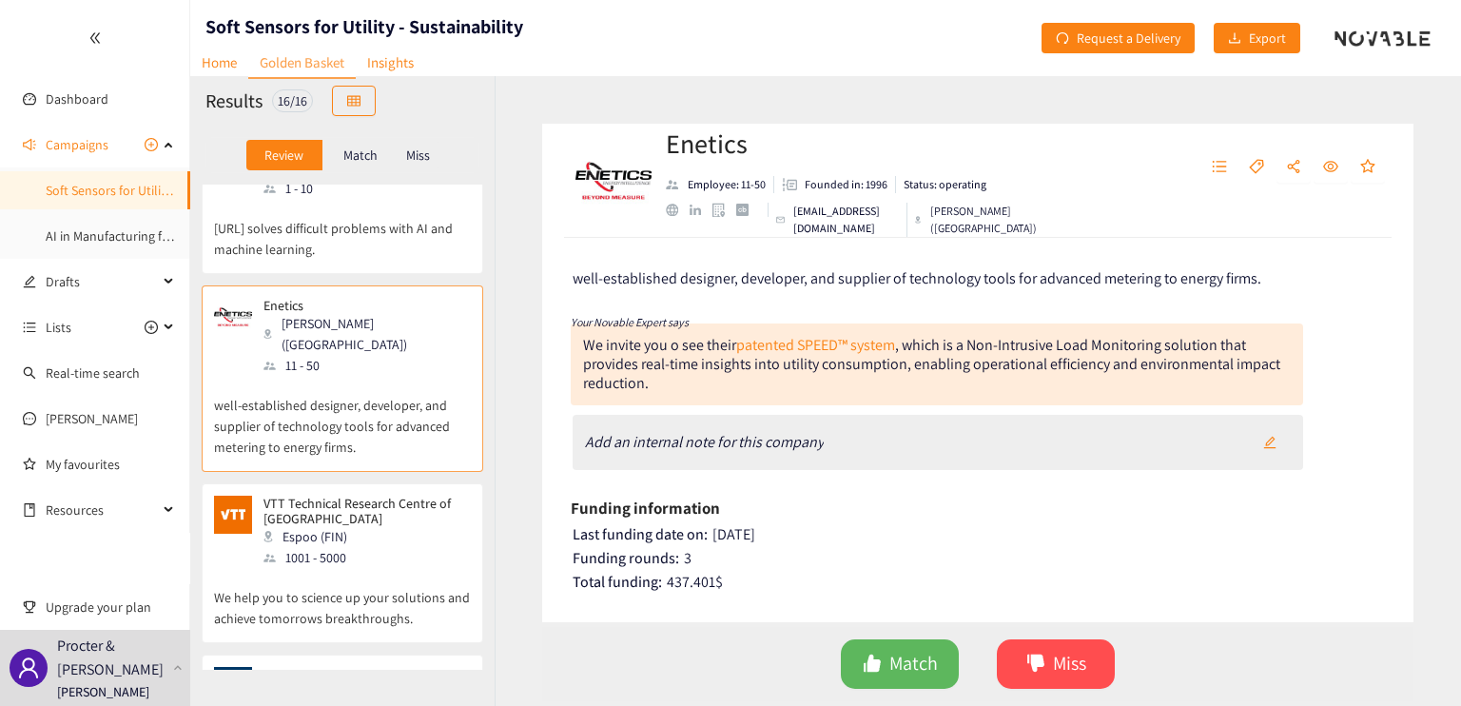
scroll to position [476, 0]
click at [361, 543] on div "1001 - 5000" at bounding box center [366, 553] width 205 height 21
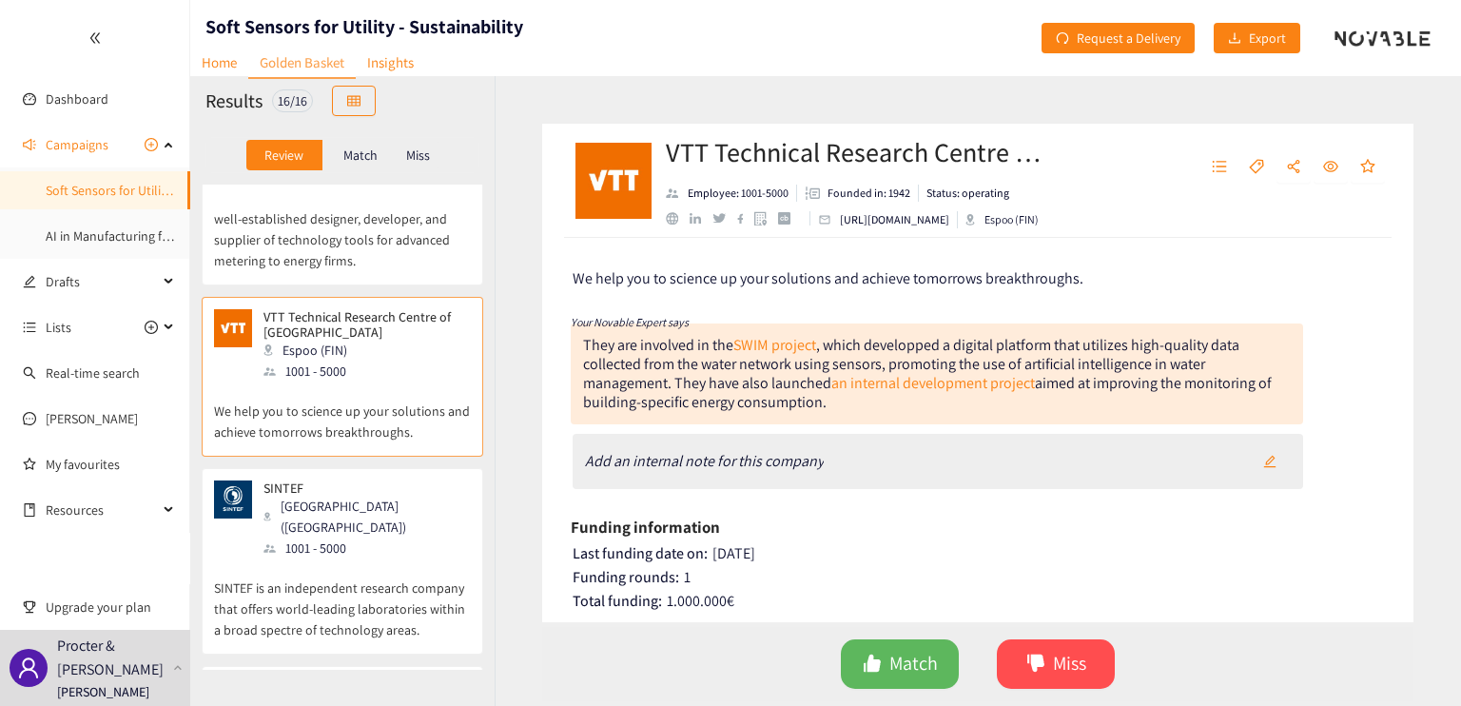
scroll to position [666, 0]
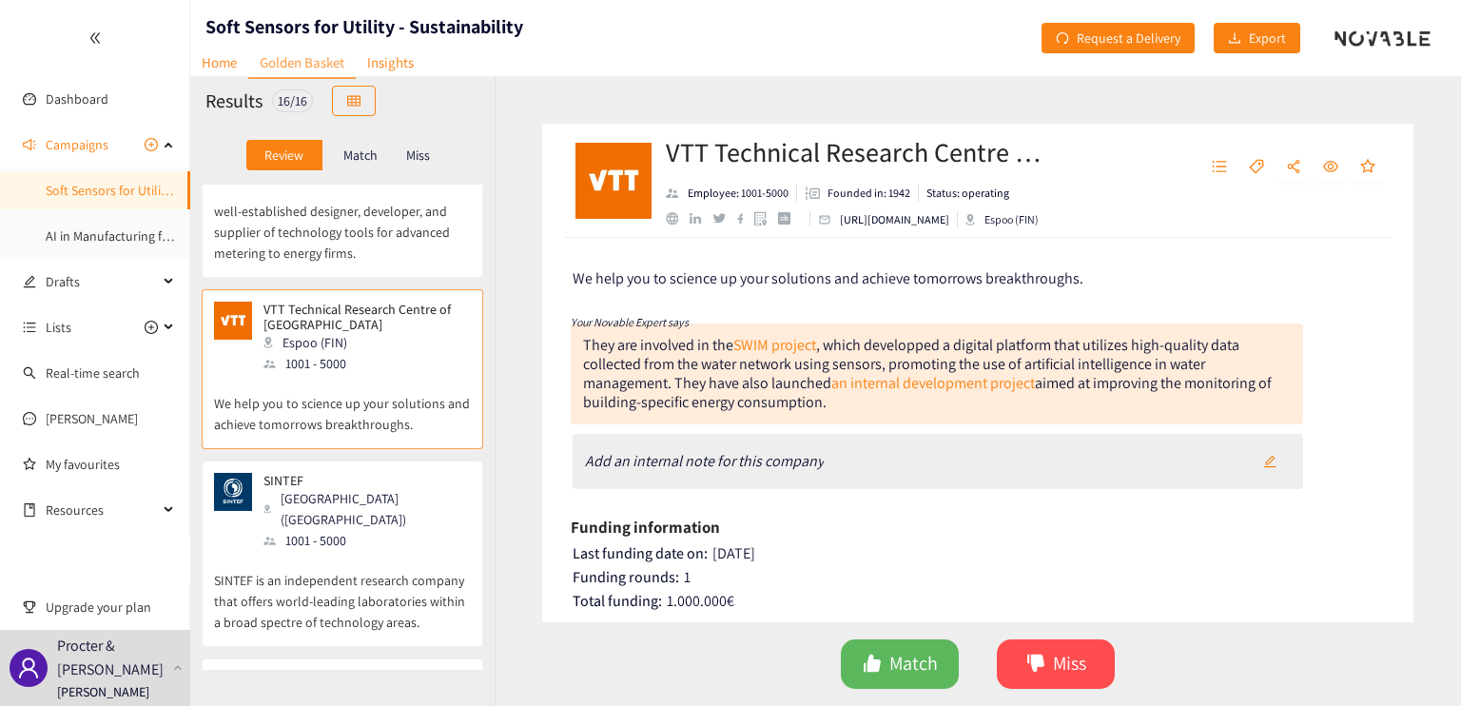
click at [379, 473] on div "SINTEF Trondheim (NOR) 1001 - 5000" at bounding box center [342, 512] width 257 height 78
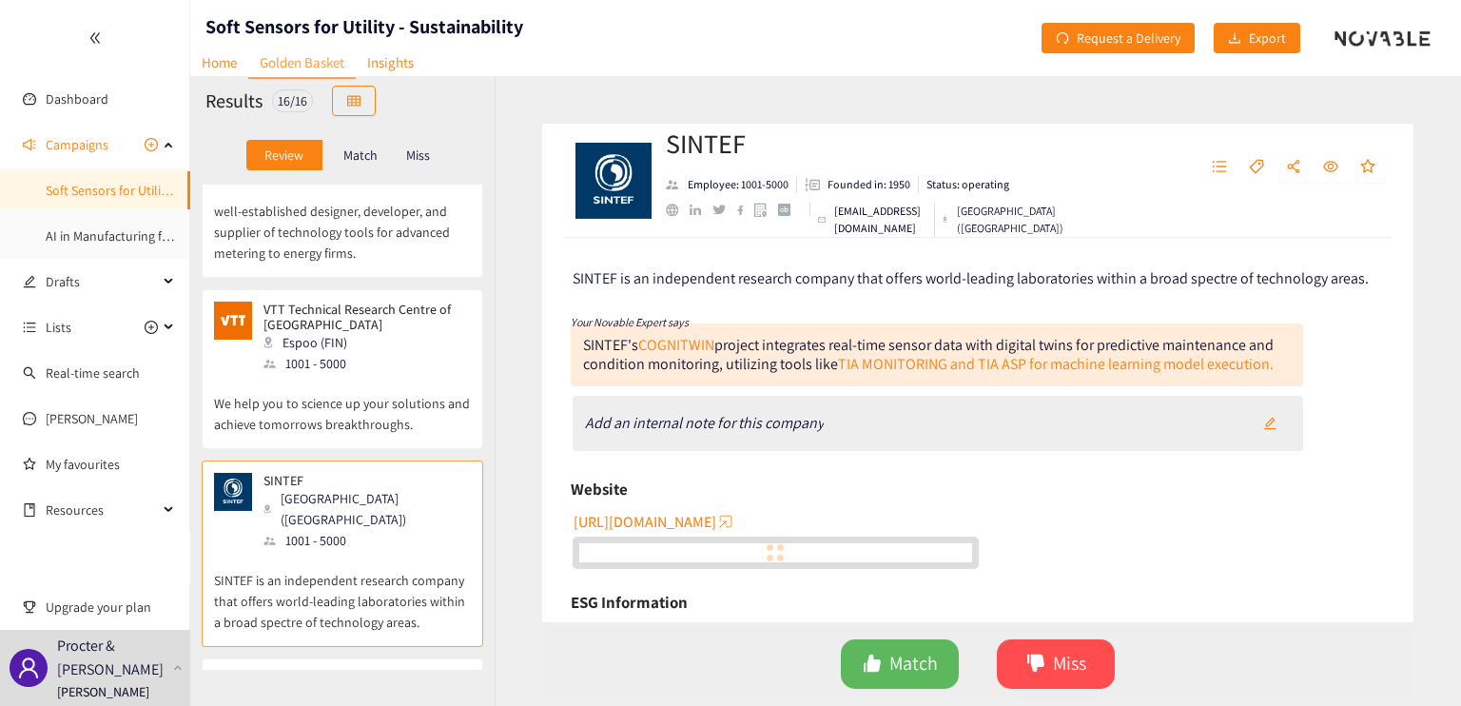
scroll to position [856, 0]
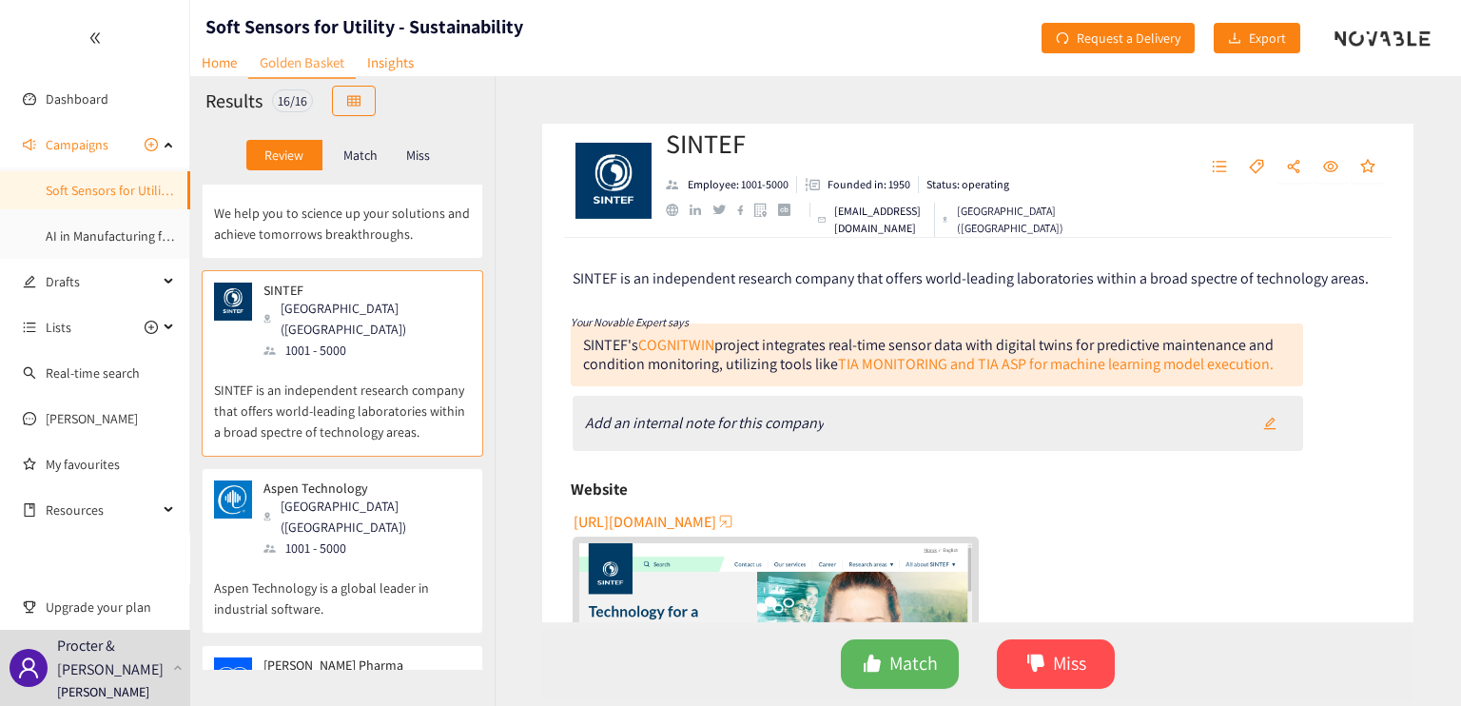
click at [384, 558] on p "Aspen Technology is a global leader in industrial software." at bounding box center [342, 588] width 257 height 61
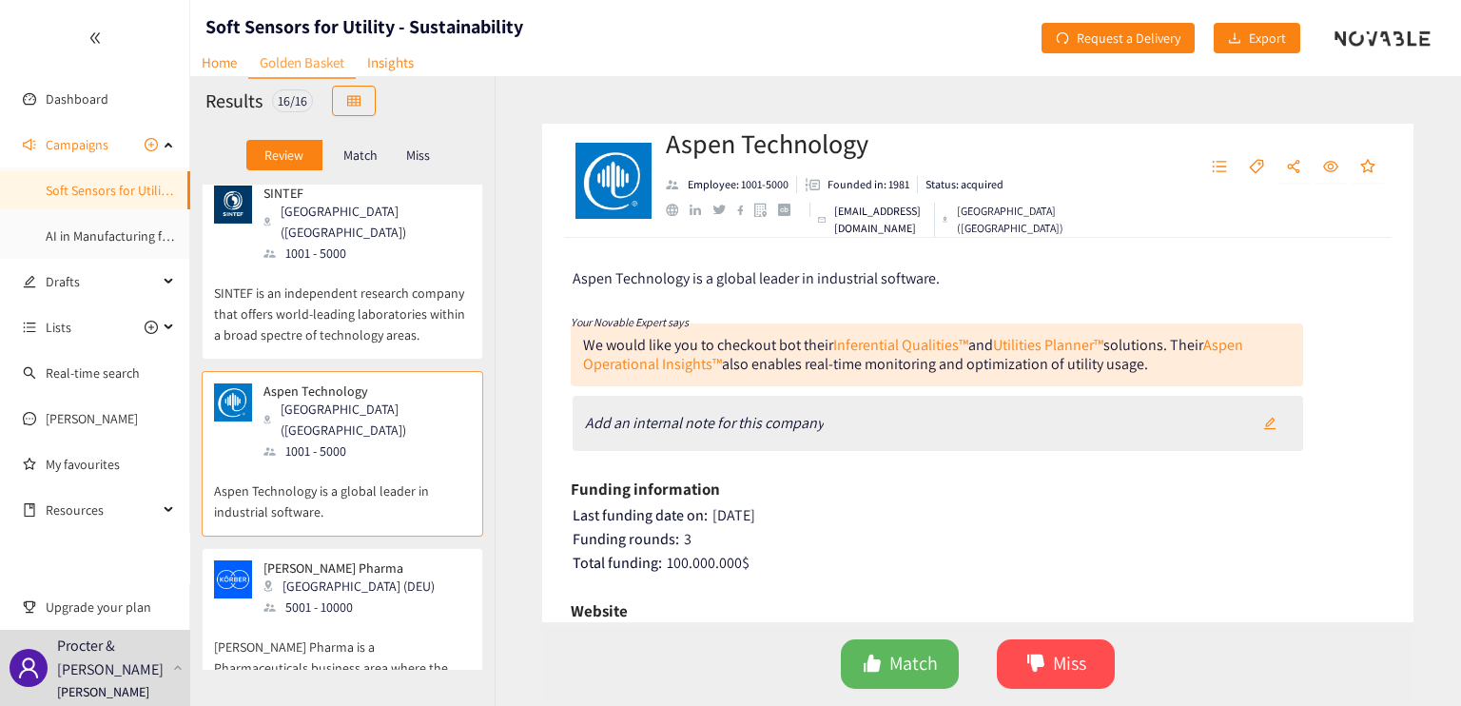
scroll to position [1046, 0]
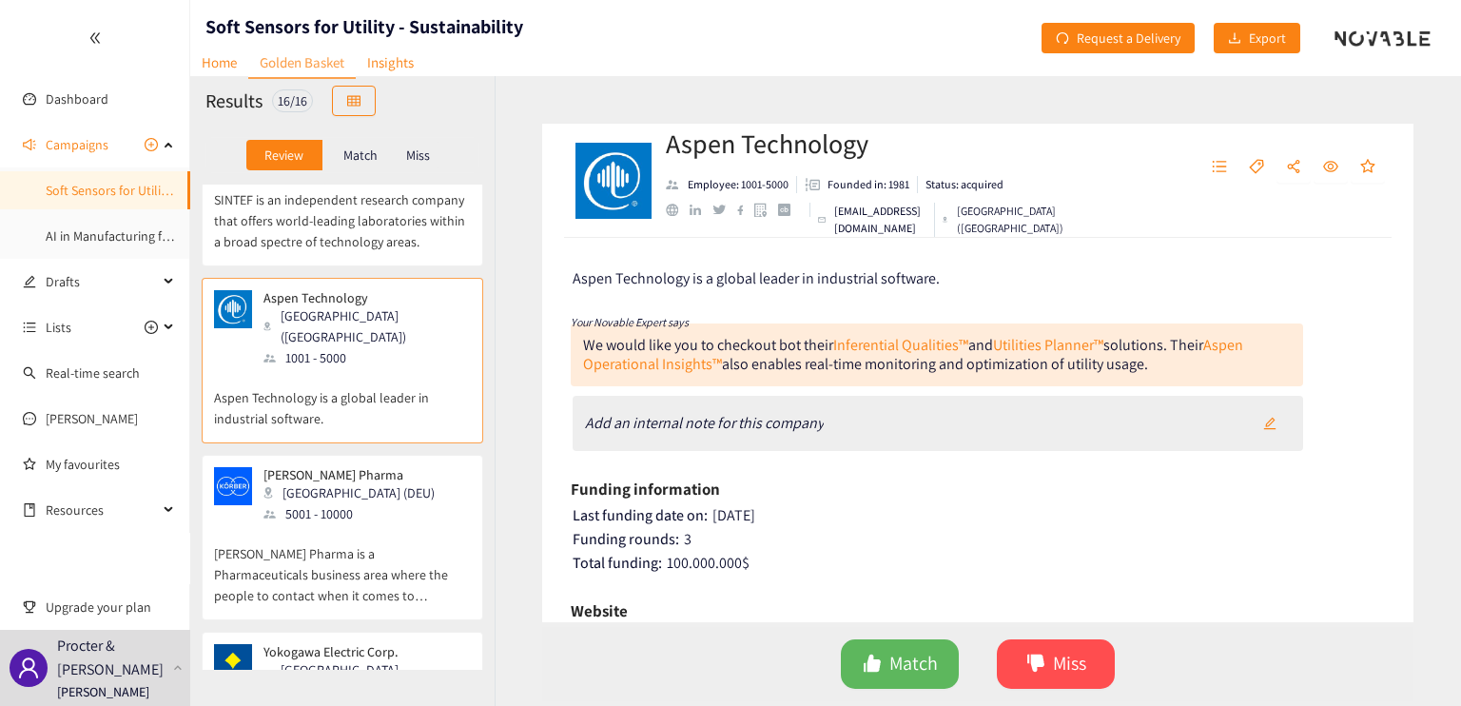
click at [381, 524] on p "[PERSON_NAME] Pharma is a Pharmaceuticals business area where the people to con…" at bounding box center [342, 565] width 257 height 82
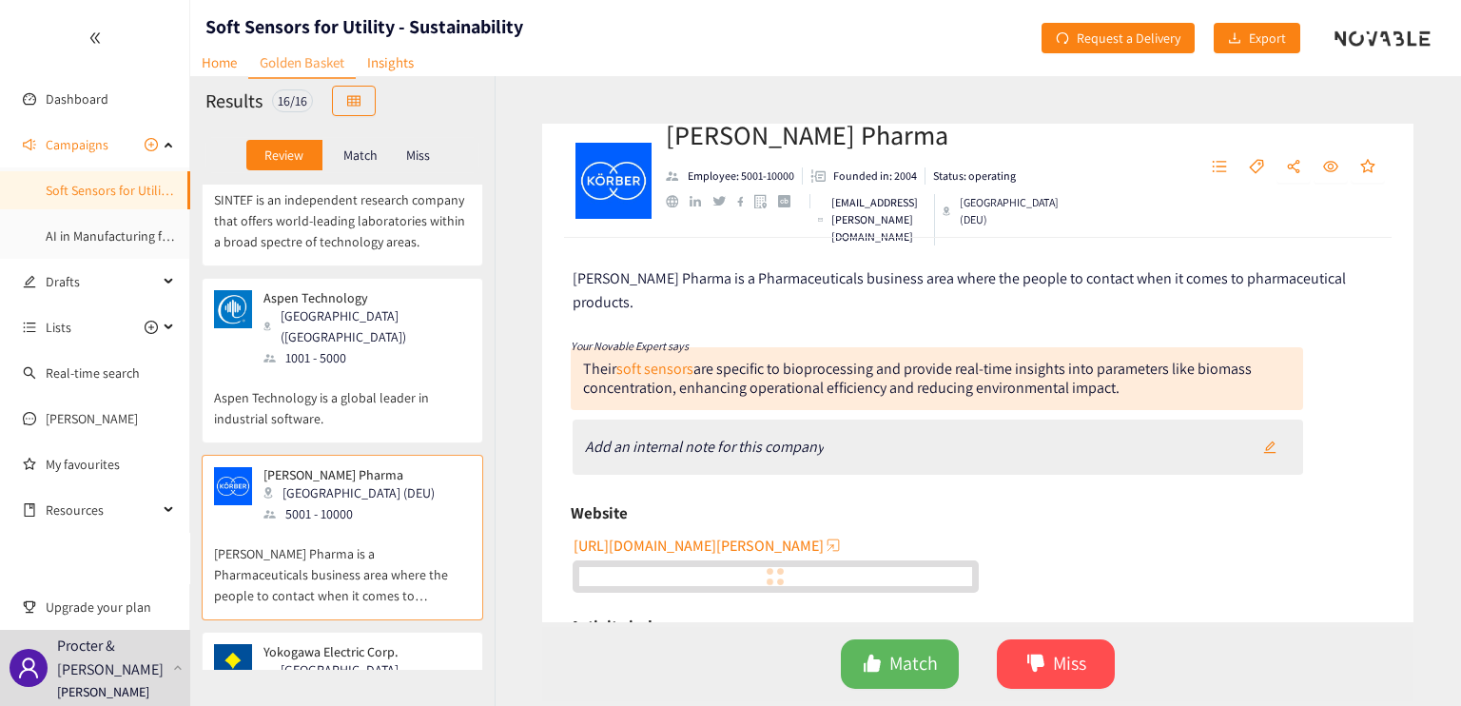
scroll to position [1237, 0]
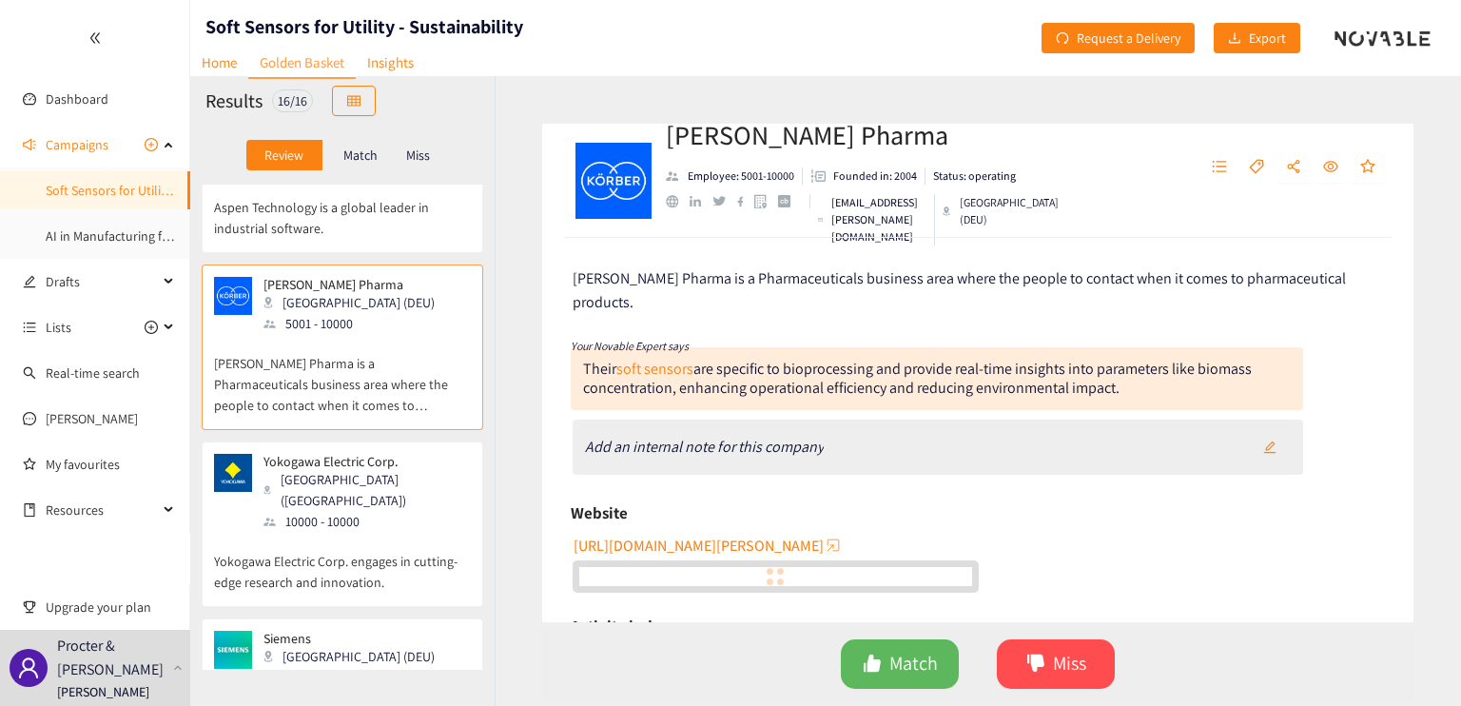
click at [365, 532] on p "Yokogawa Electric Corp. engages in cutting-edge research and innovation." at bounding box center [342, 562] width 257 height 61
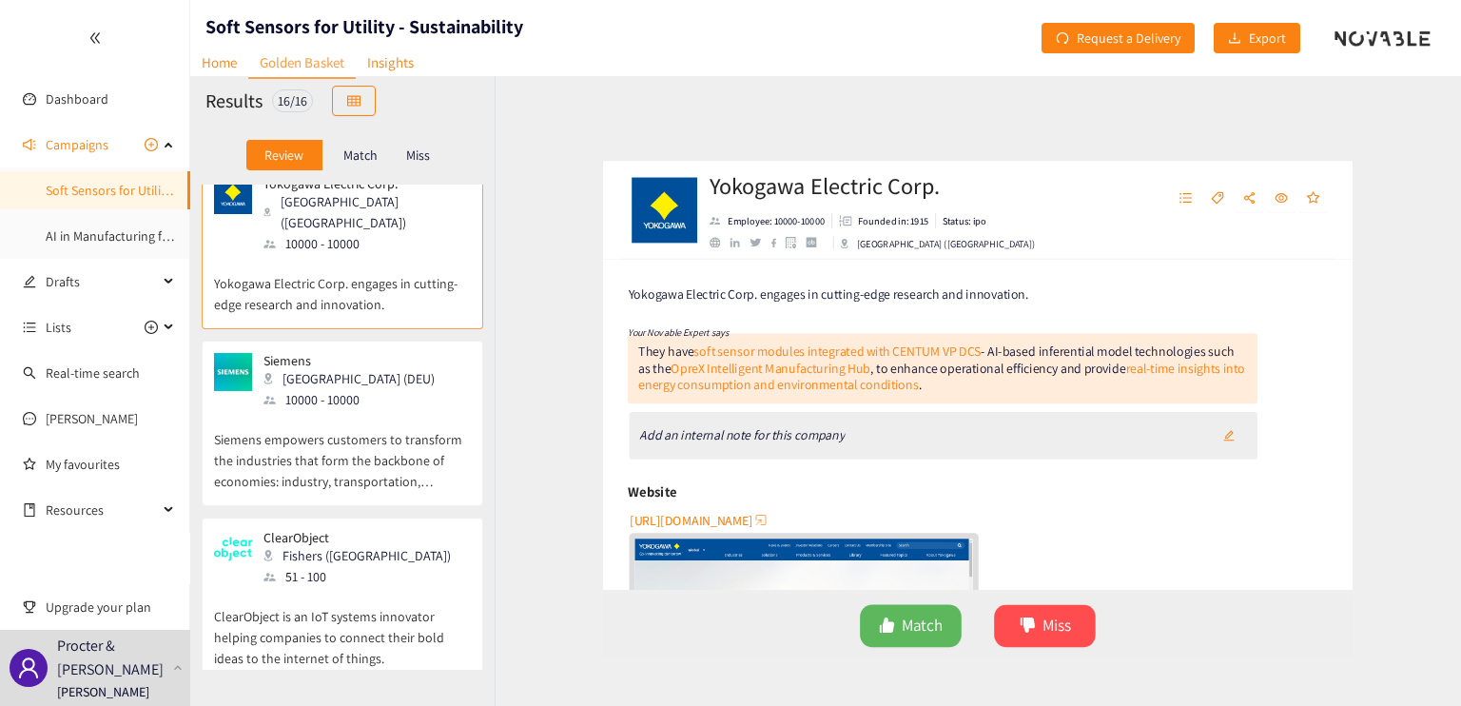
scroll to position [1522, 0]
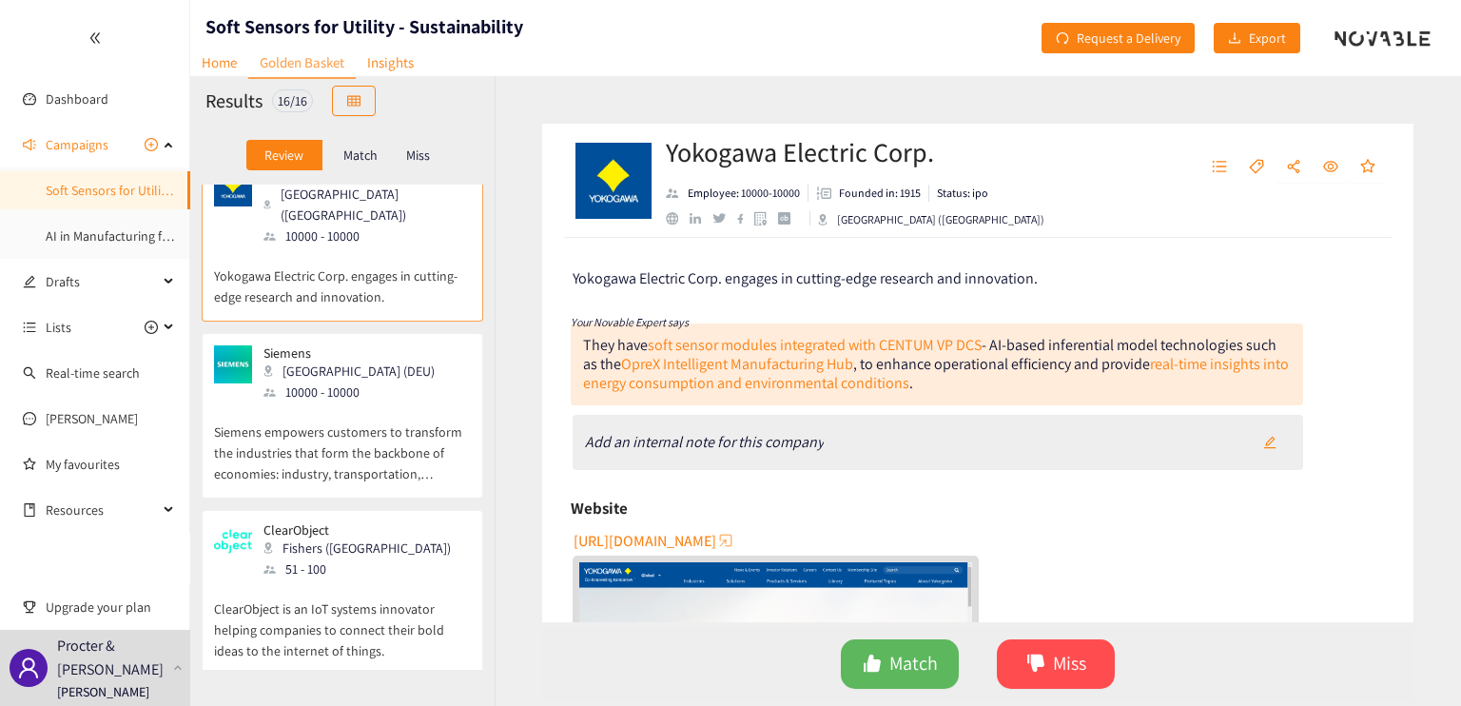
click at [358, 402] on p "Siemens empowers customers to transform the industries that form the backbone o…" at bounding box center [342, 443] width 257 height 82
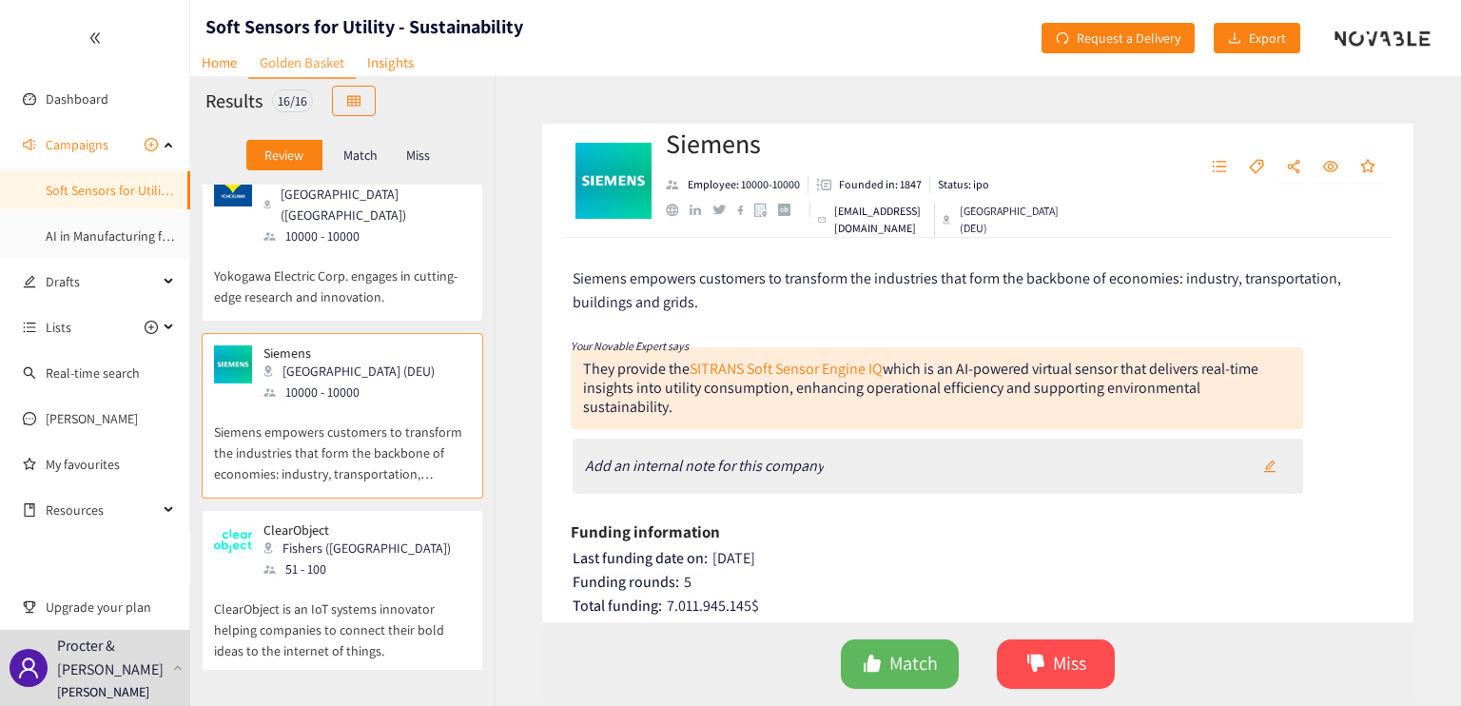
click at [396, 579] on p "ClearObject is an IoT systems innovator helping companies to connect their bold…" at bounding box center [342, 620] width 257 height 82
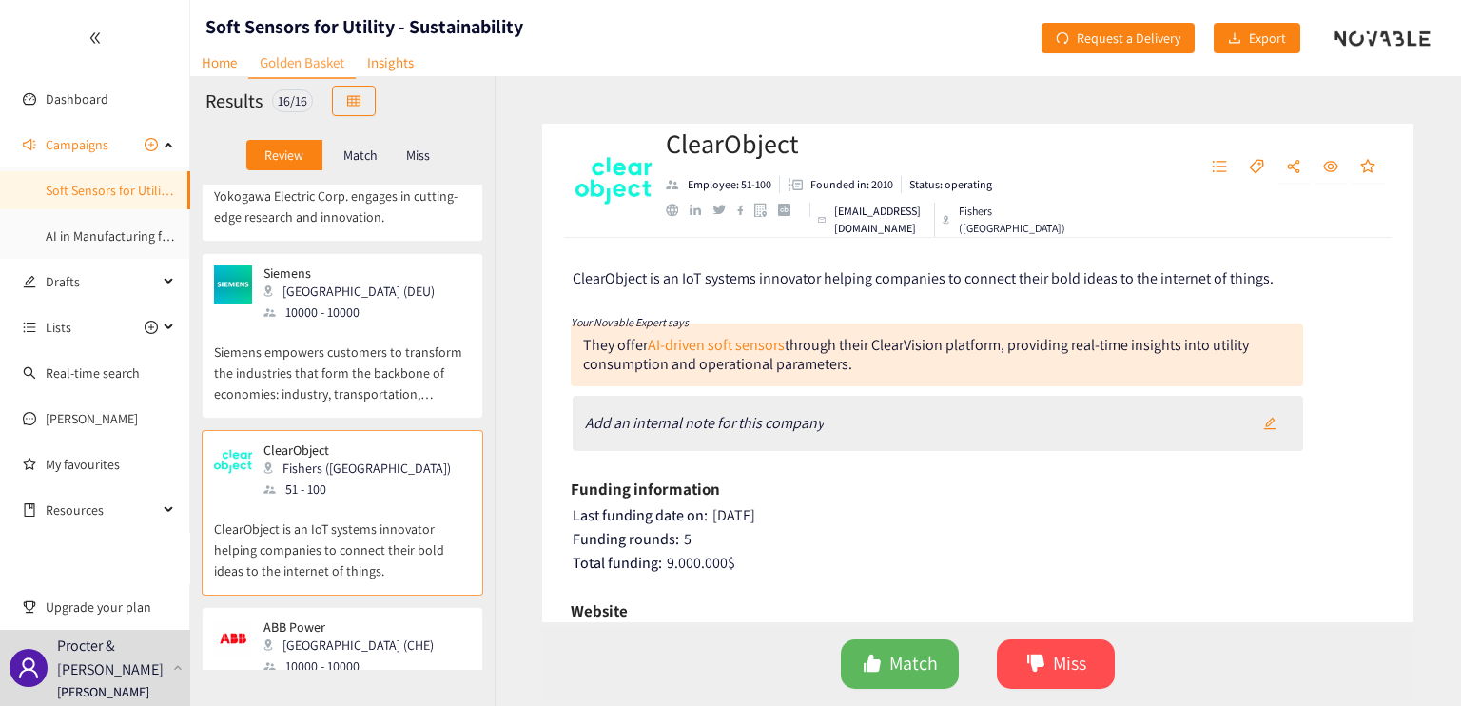
scroll to position [1712, 0]
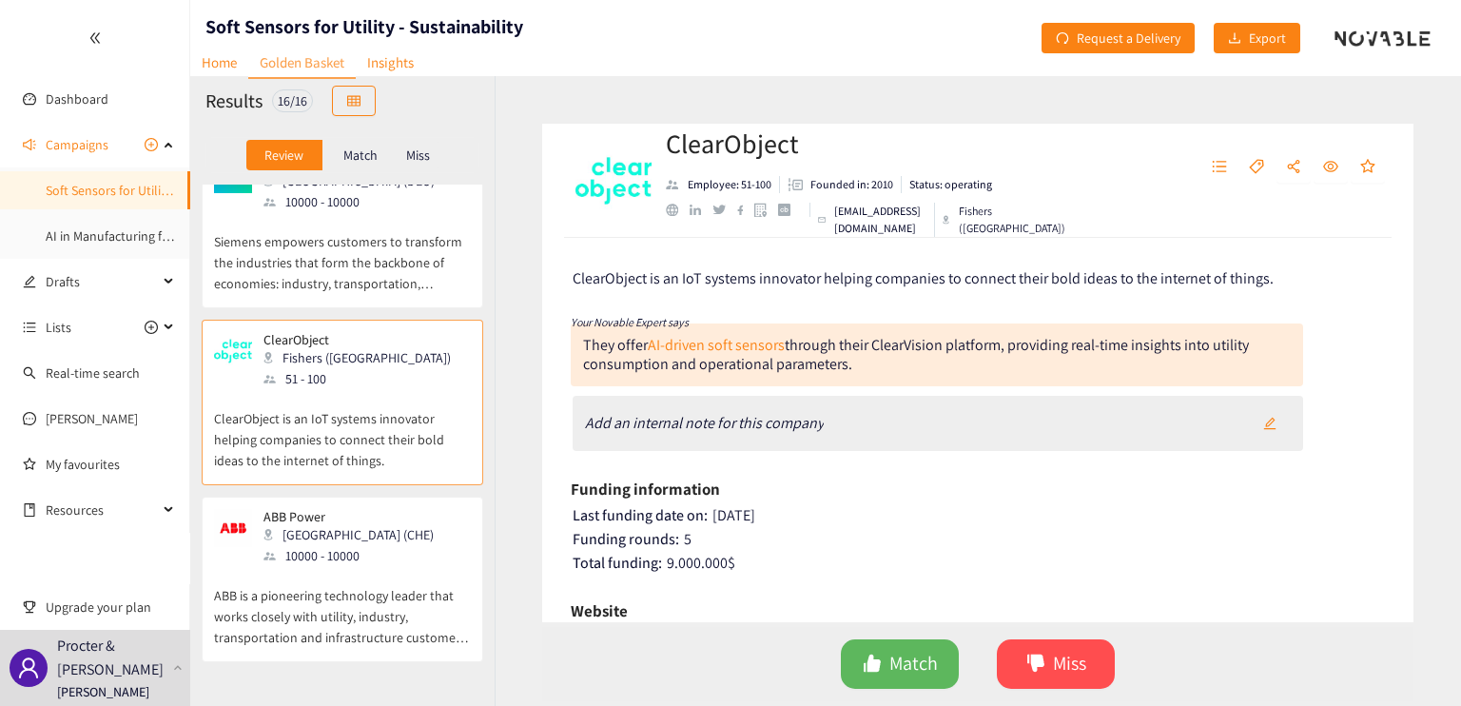
click at [392, 566] on p "ABB is a pioneering technology leader that works closely with utility, industry…" at bounding box center [342, 607] width 257 height 82
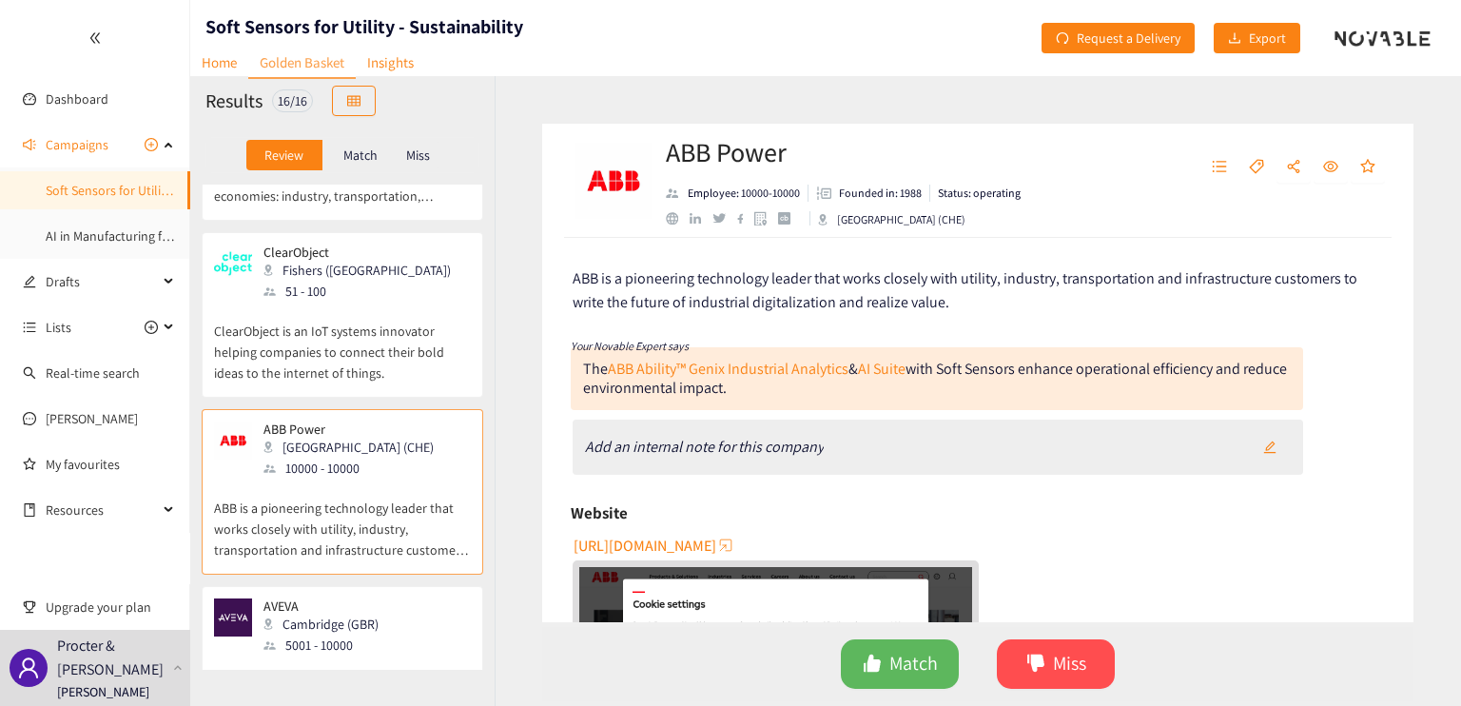
scroll to position [1903, 0]
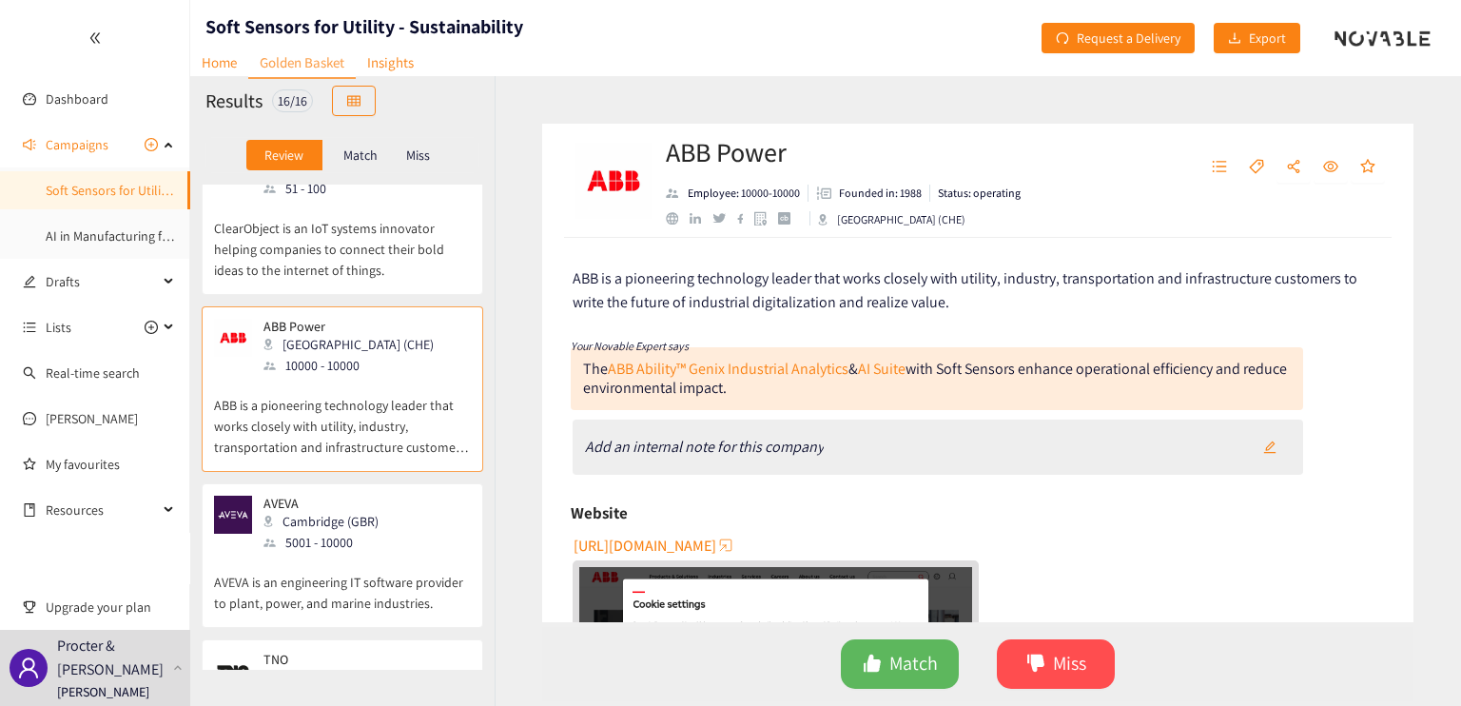
click at [388, 553] on p "AVEVA is an engineering IT software provider to plant, power, and marine indust…" at bounding box center [342, 583] width 257 height 61
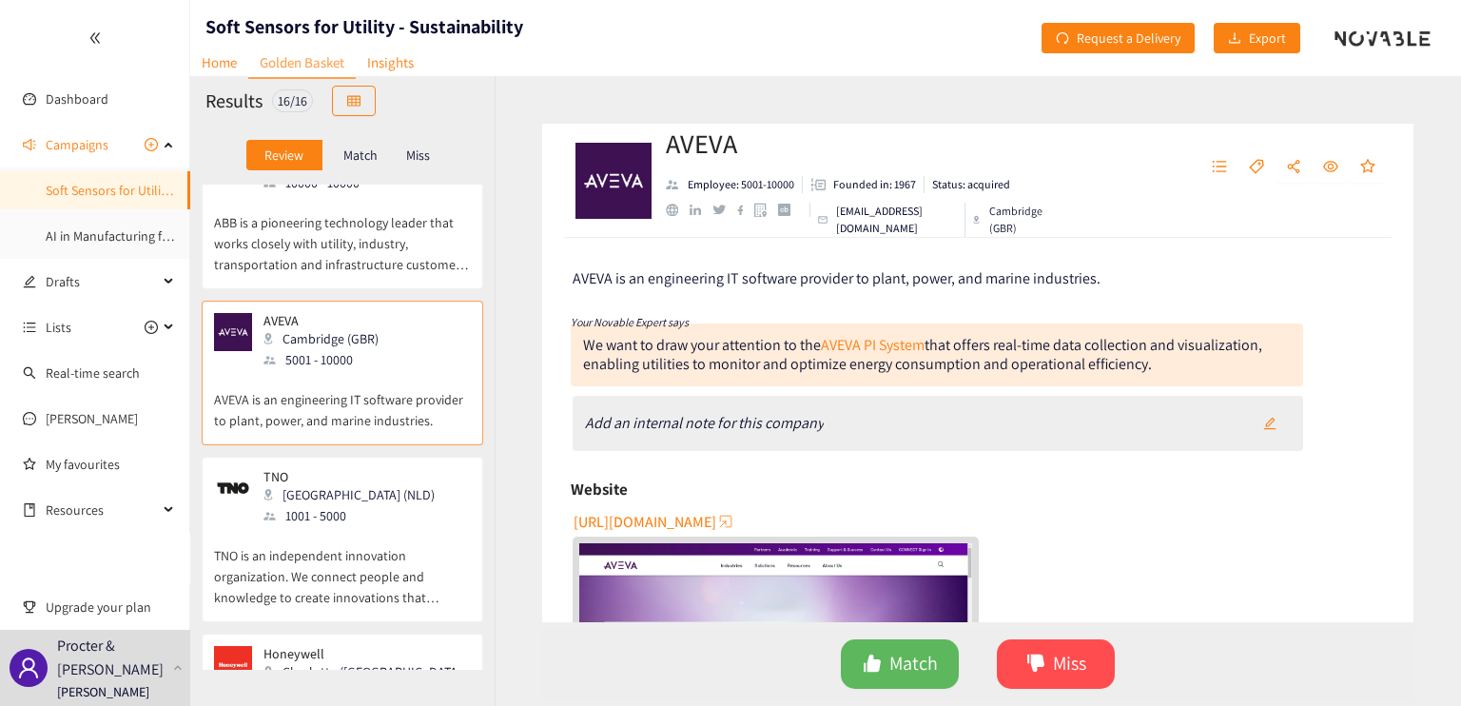
scroll to position [2093, 0]
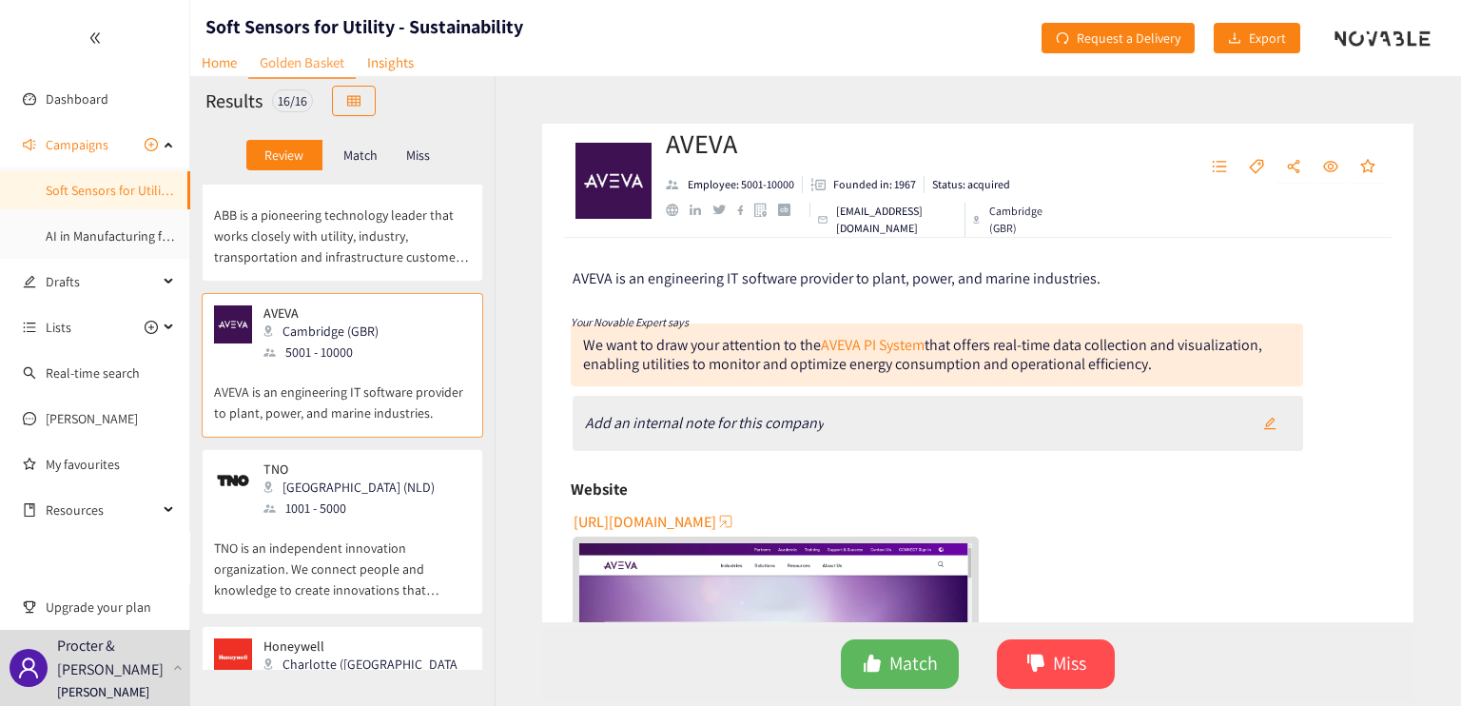
click at [391, 518] on p "TNO is an independent innovation organization. We connect people and knowledge …" at bounding box center [342, 559] width 257 height 82
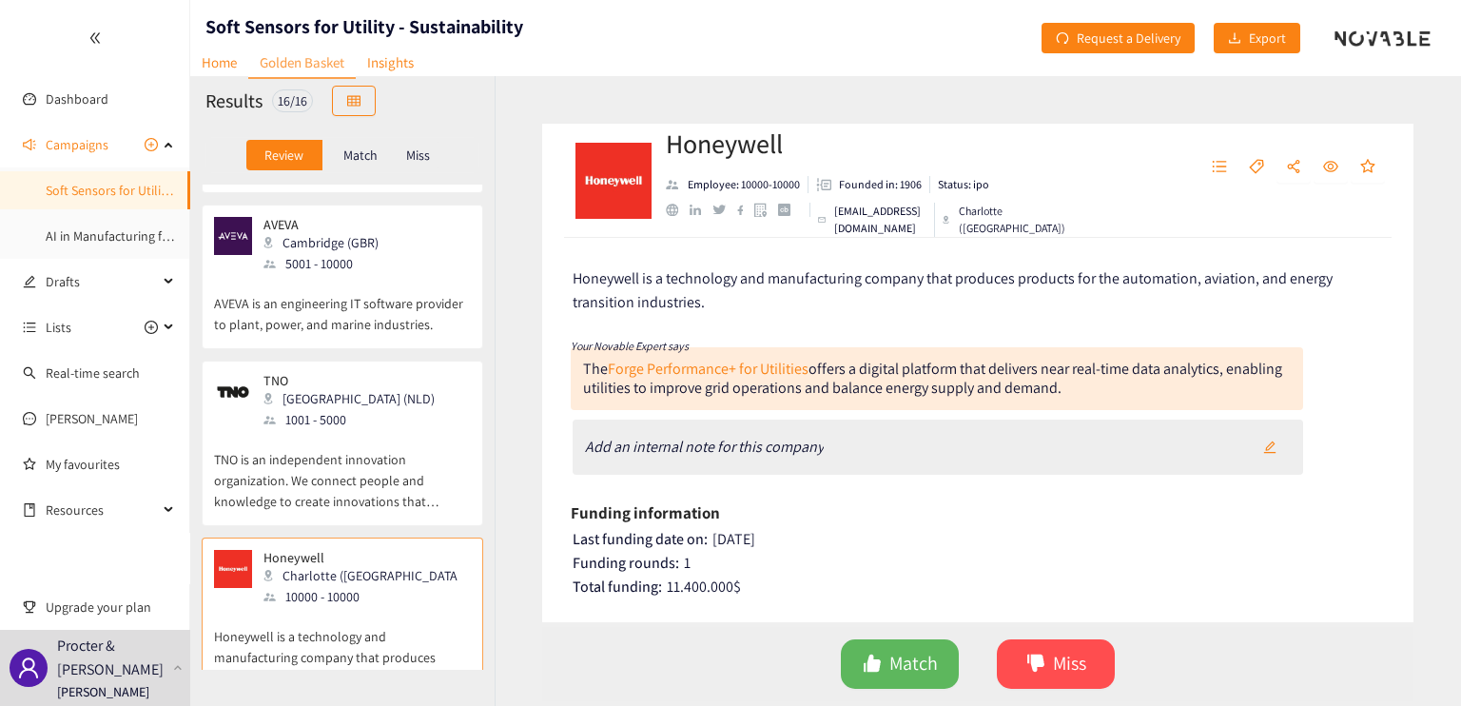
scroll to position [2249, 0]
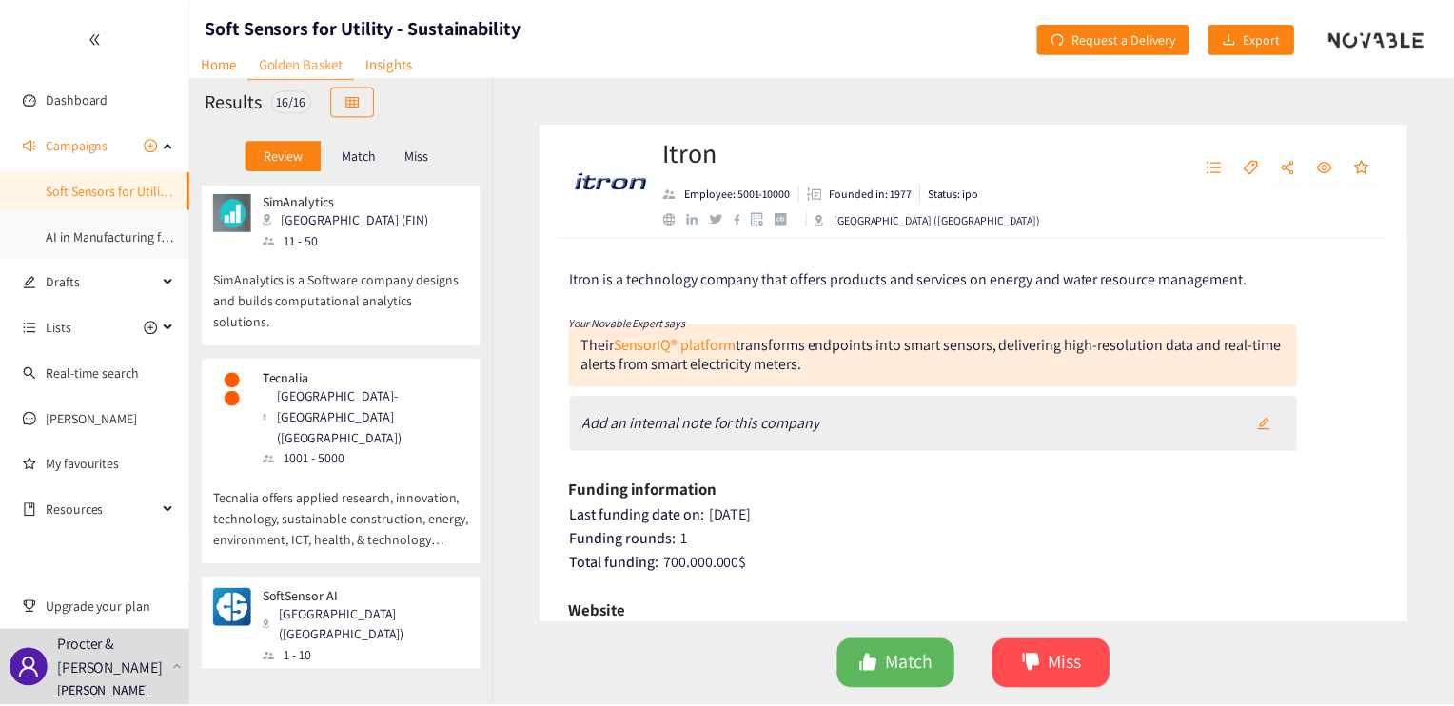
scroll to position [0, 0]
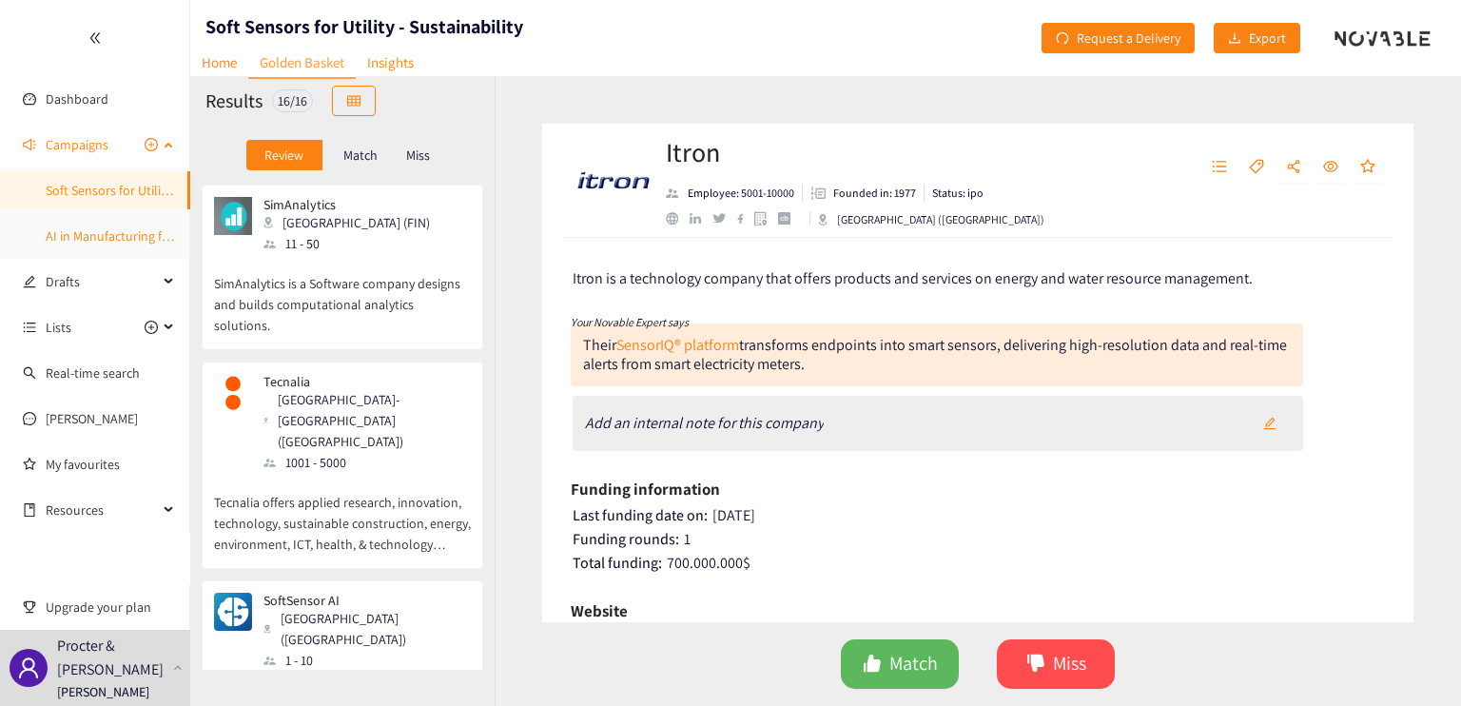
click at [115, 232] on link "AI in Manufacturing for Utilities" at bounding box center [133, 235] width 174 height 17
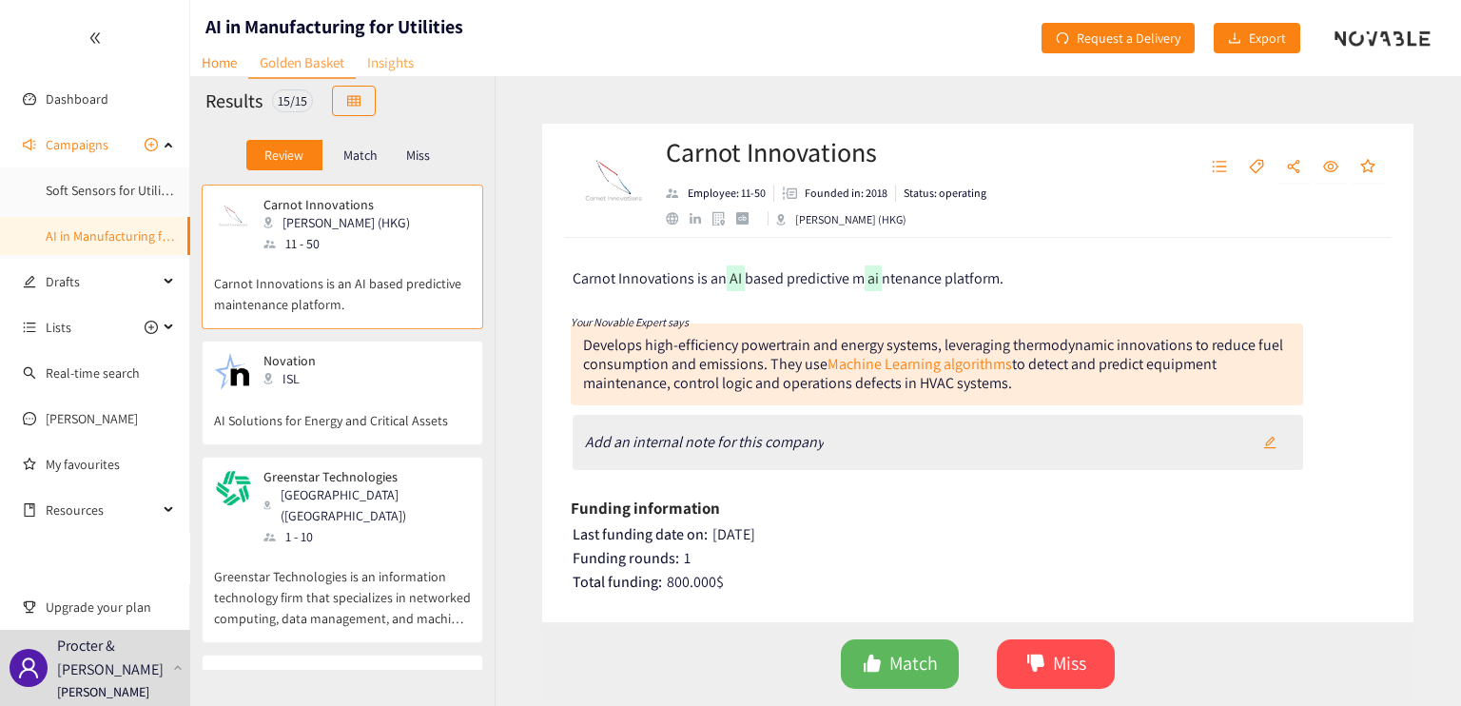
click at [401, 56] on link "Insights" at bounding box center [390, 62] width 69 height 29
